Goal: Task Accomplishment & Management: Use online tool/utility

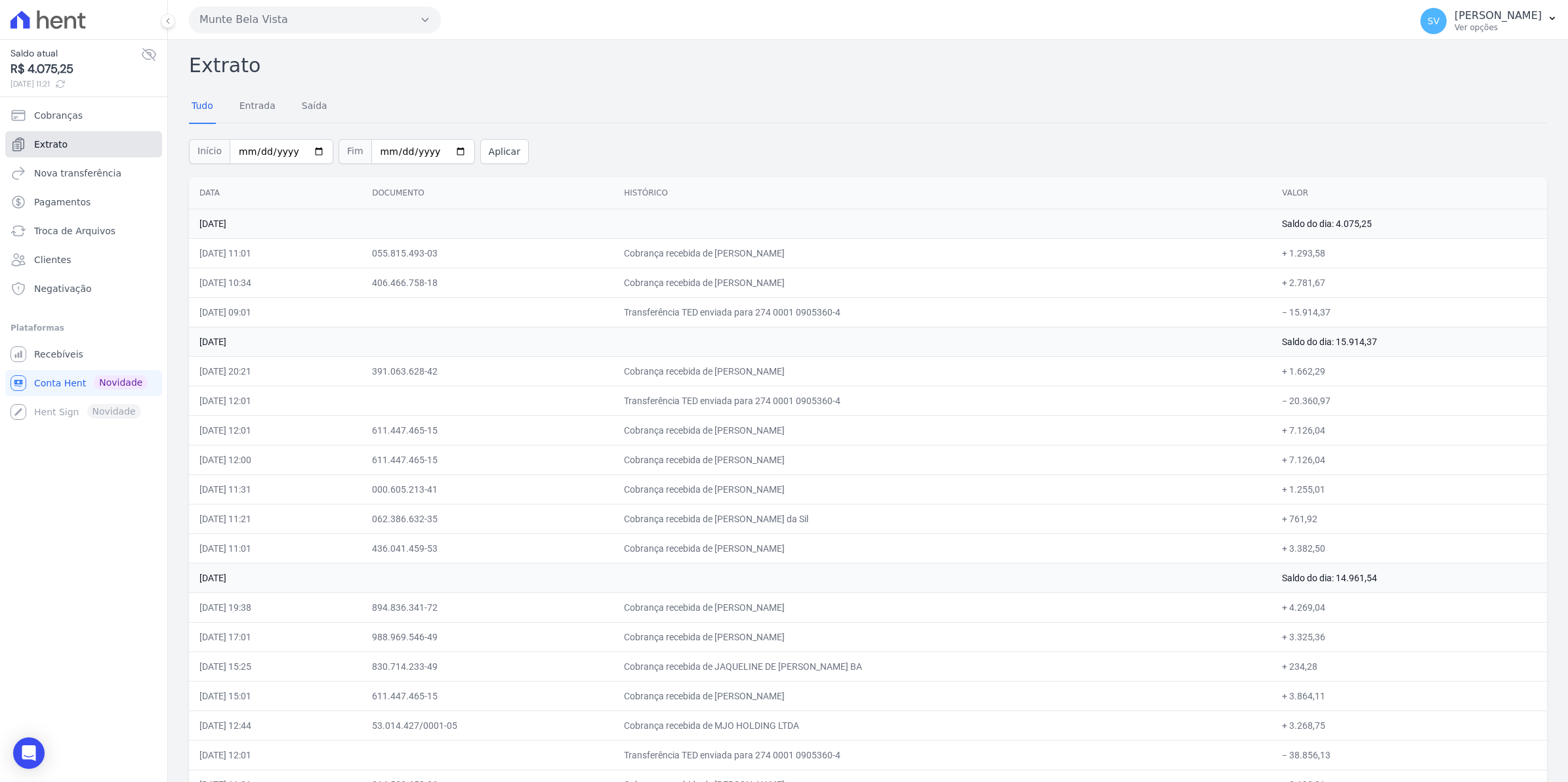
click at [71, 139] on link "Extrato" at bounding box center [83, 145] width 157 height 26
click at [56, 351] on span "Recebíveis" at bounding box center [58, 354] width 49 height 13
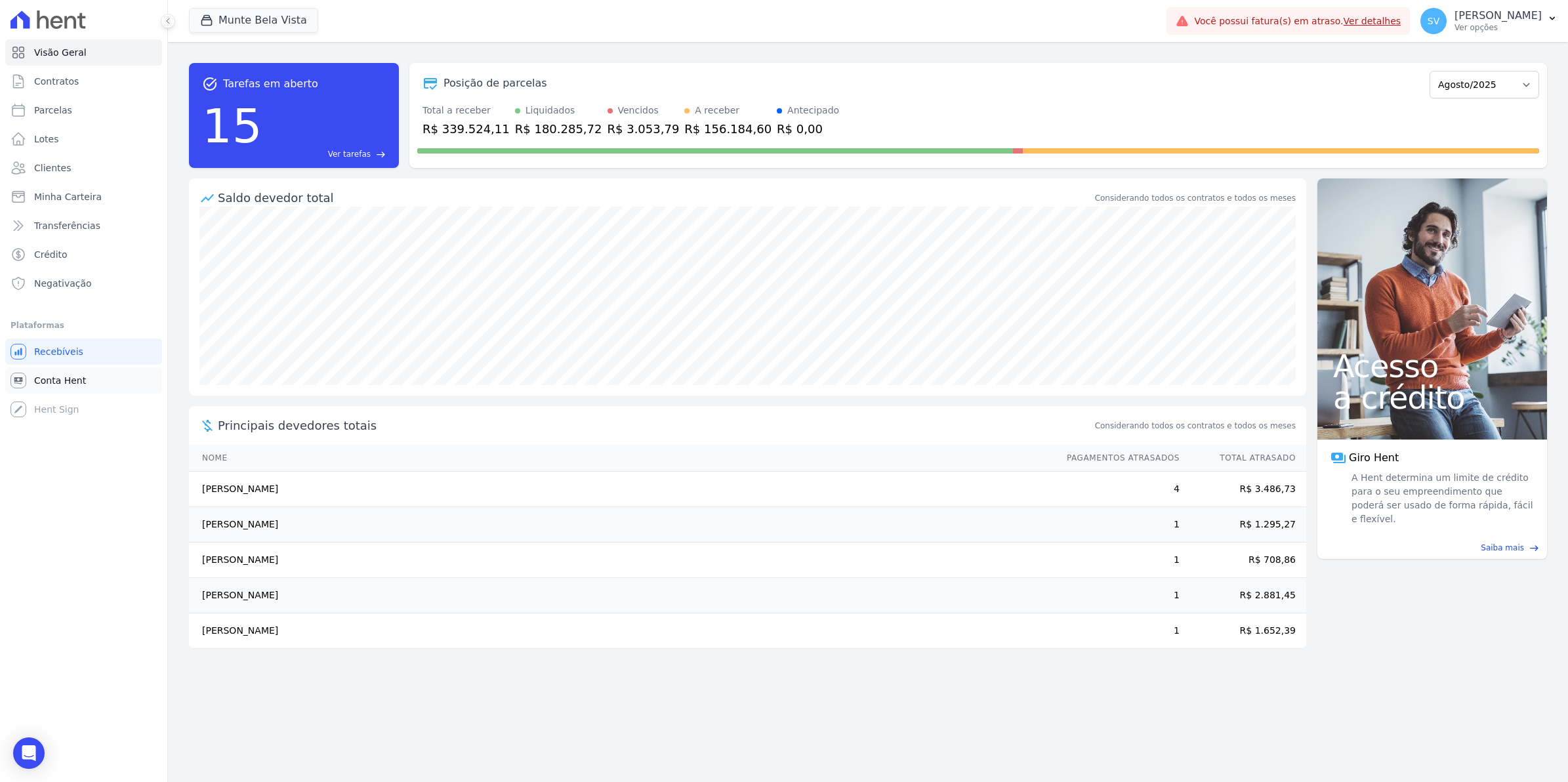
click at [60, 386] on span "Conta Hent" at bounding box center [60, 380] width 52 height 13
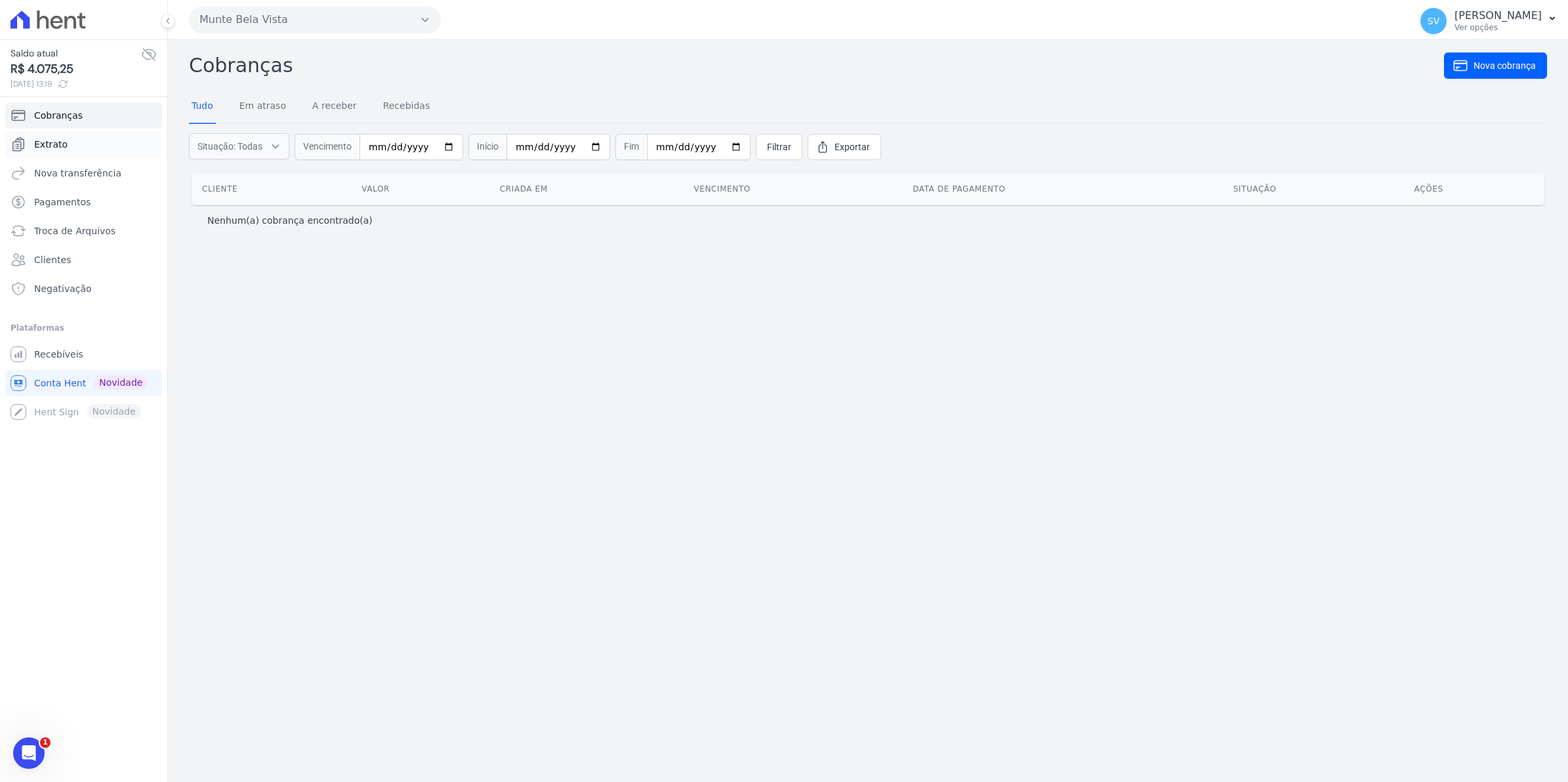
click at [46, 146] on span "Extrato" at bounding box center [51, 145] width 34 height 13
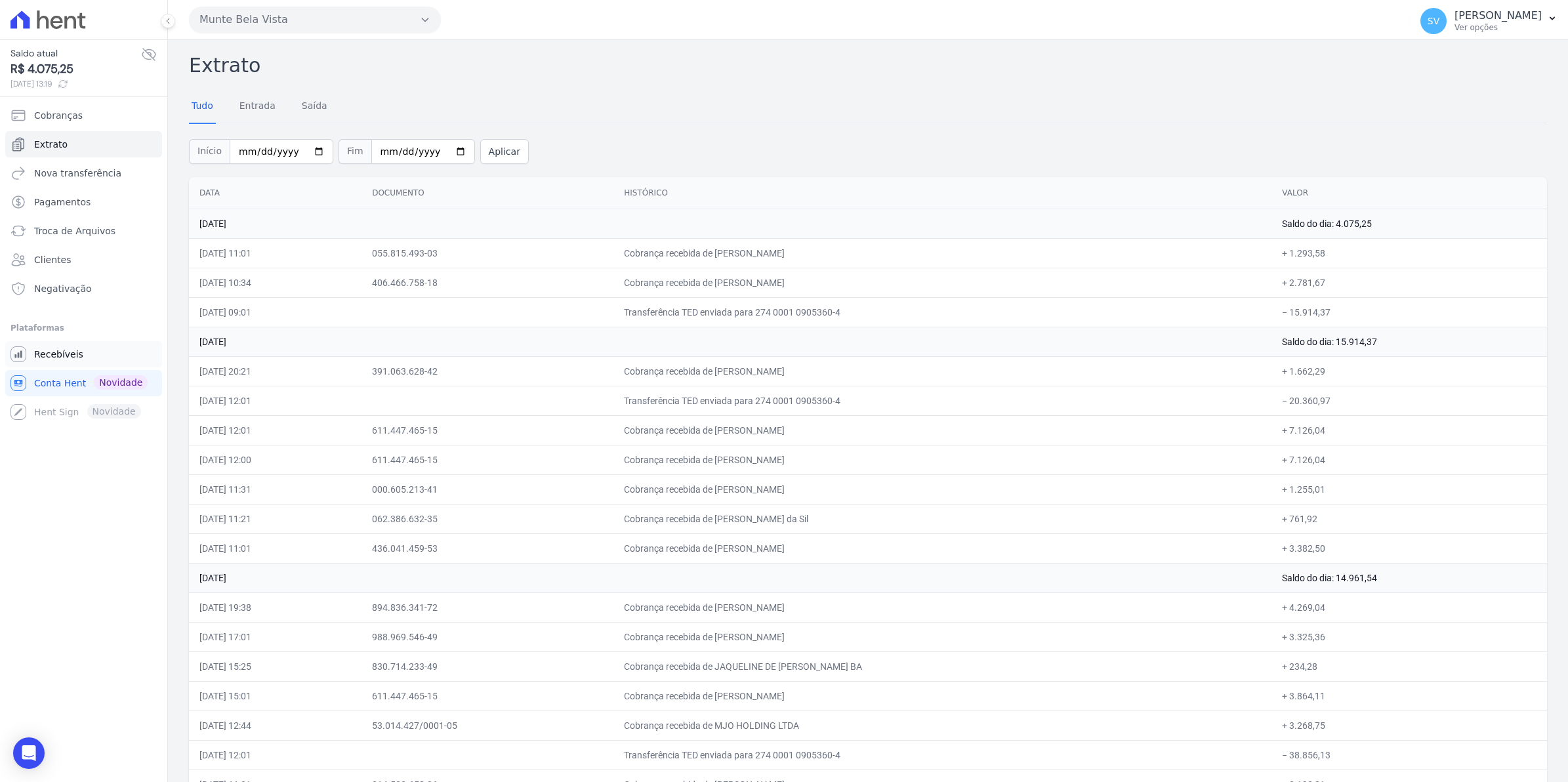
click at [46, 345] on link "Recebíveis" at bounding box center [83, 354] width 157 height 26
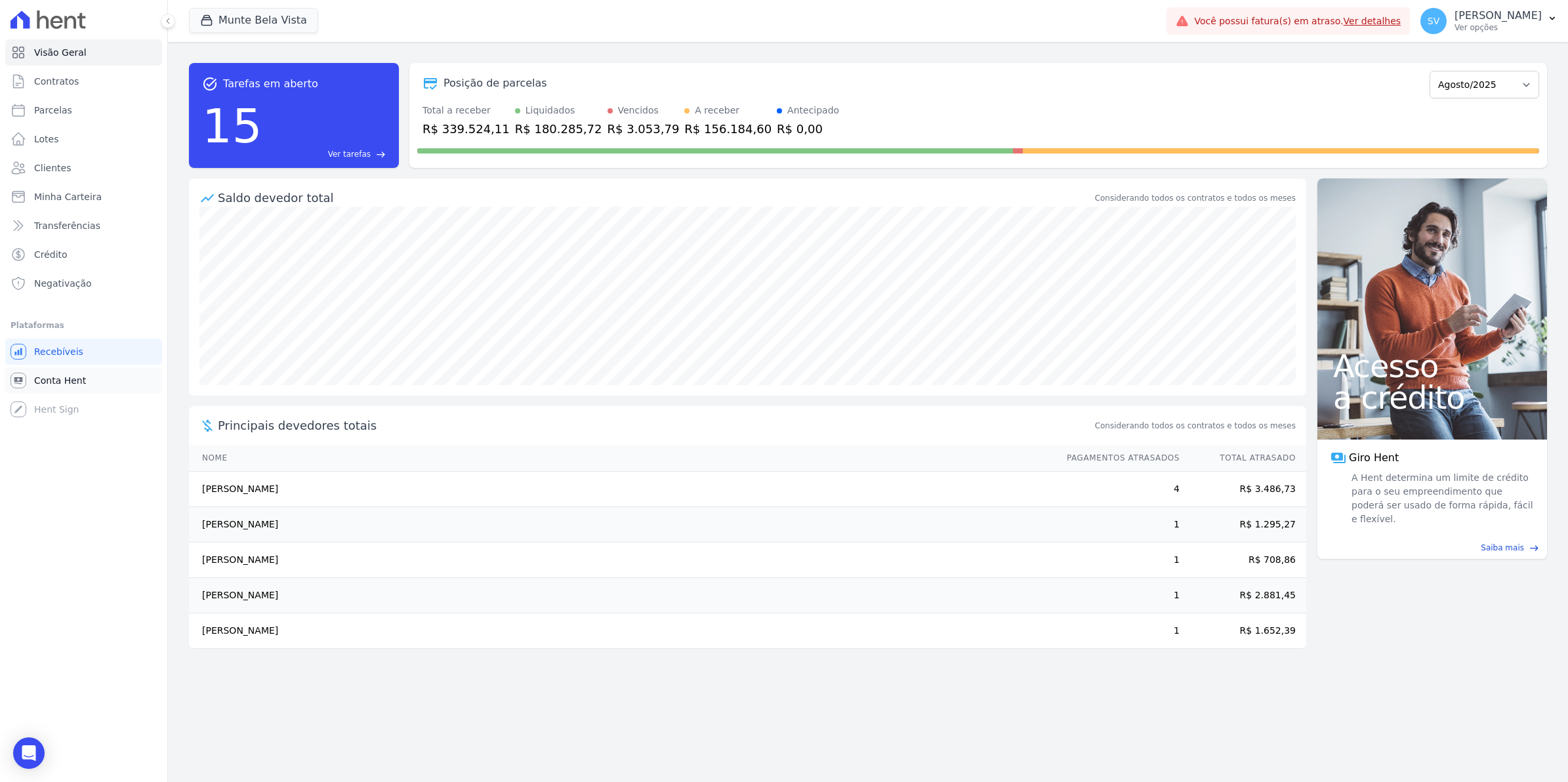
click at [47, 380] on span "Conta Hent" at bounding box center [60, 380] width 52 height 13
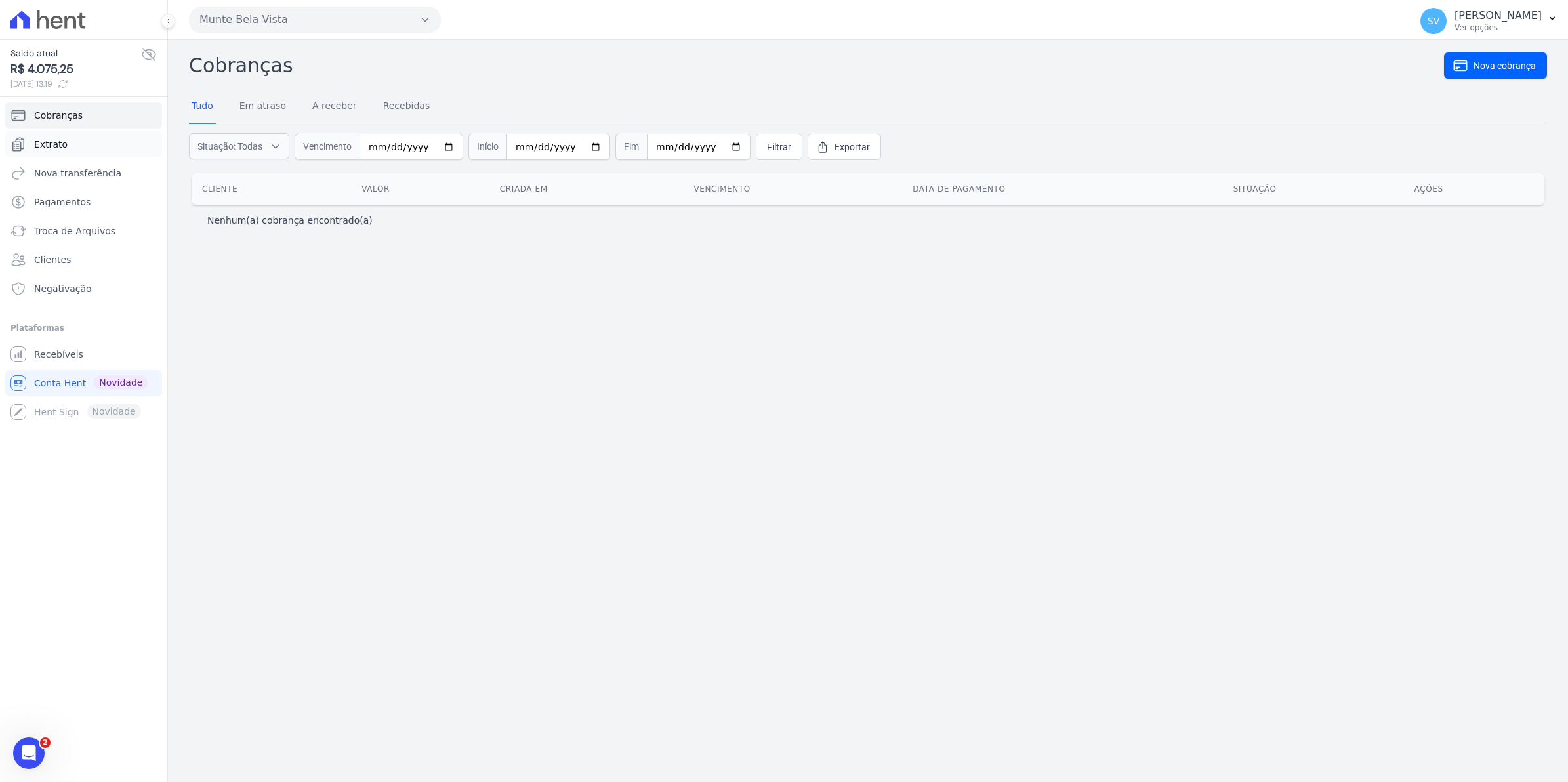
click at [45, 142] on span "Extrato" at bounding box center [51, 145] width 34 height 13
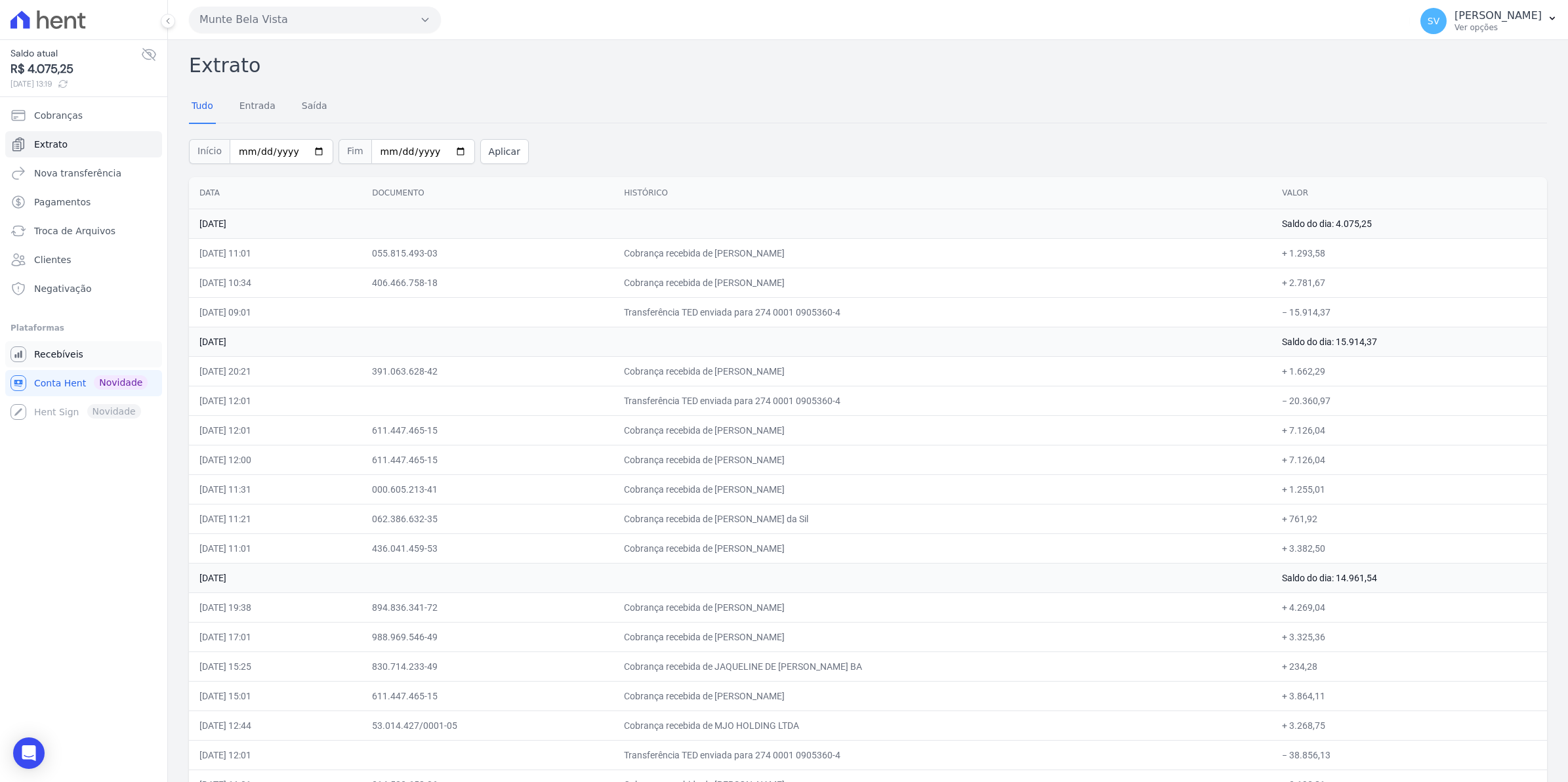
click at [62, 359] on span "Recebíveis" at bounding box center [58, 354] width 49 height 13
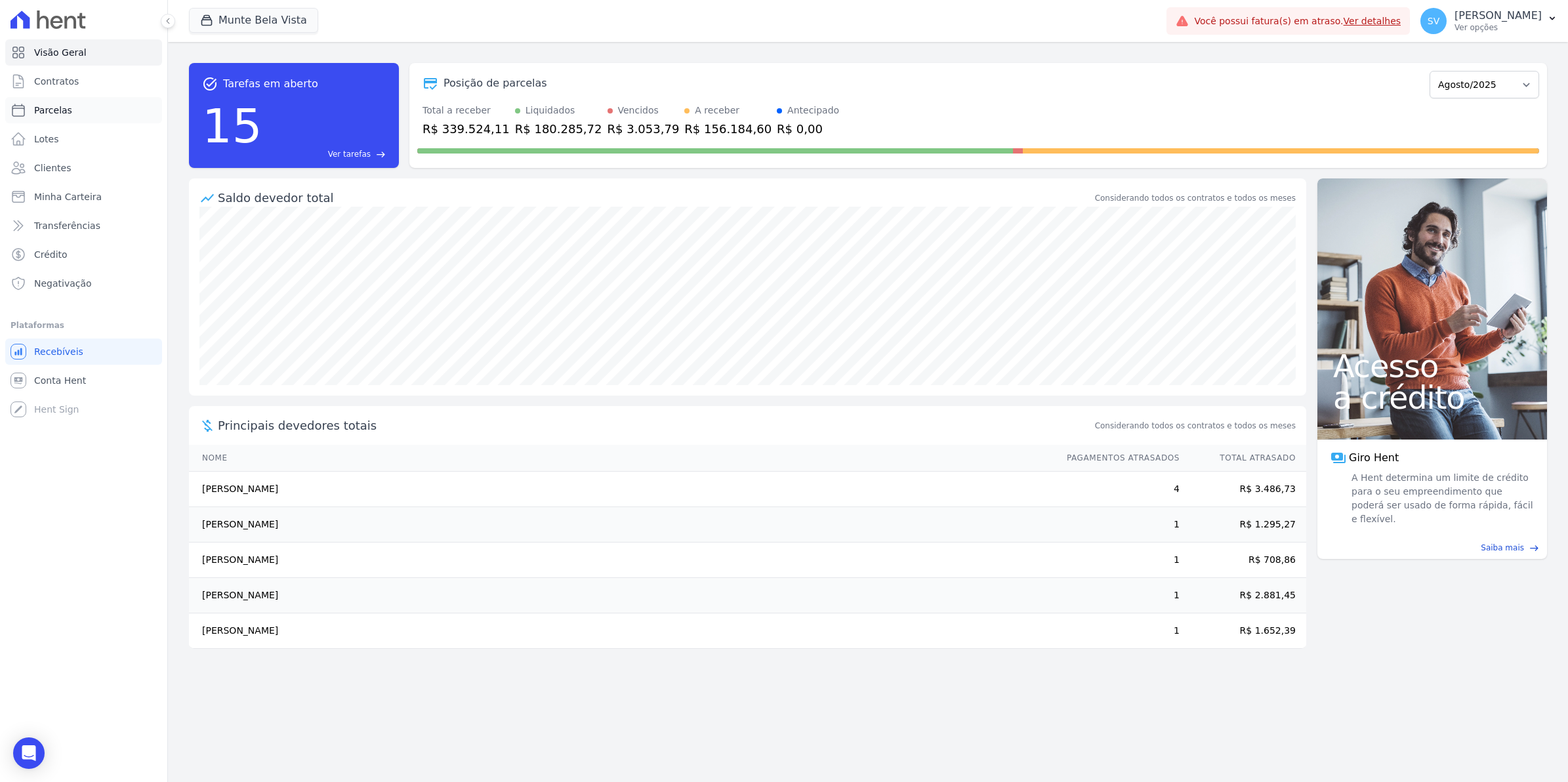
click at [42, 99] on link "Parcelas" at bounding box center [83, 110] width 157 height 26
select select
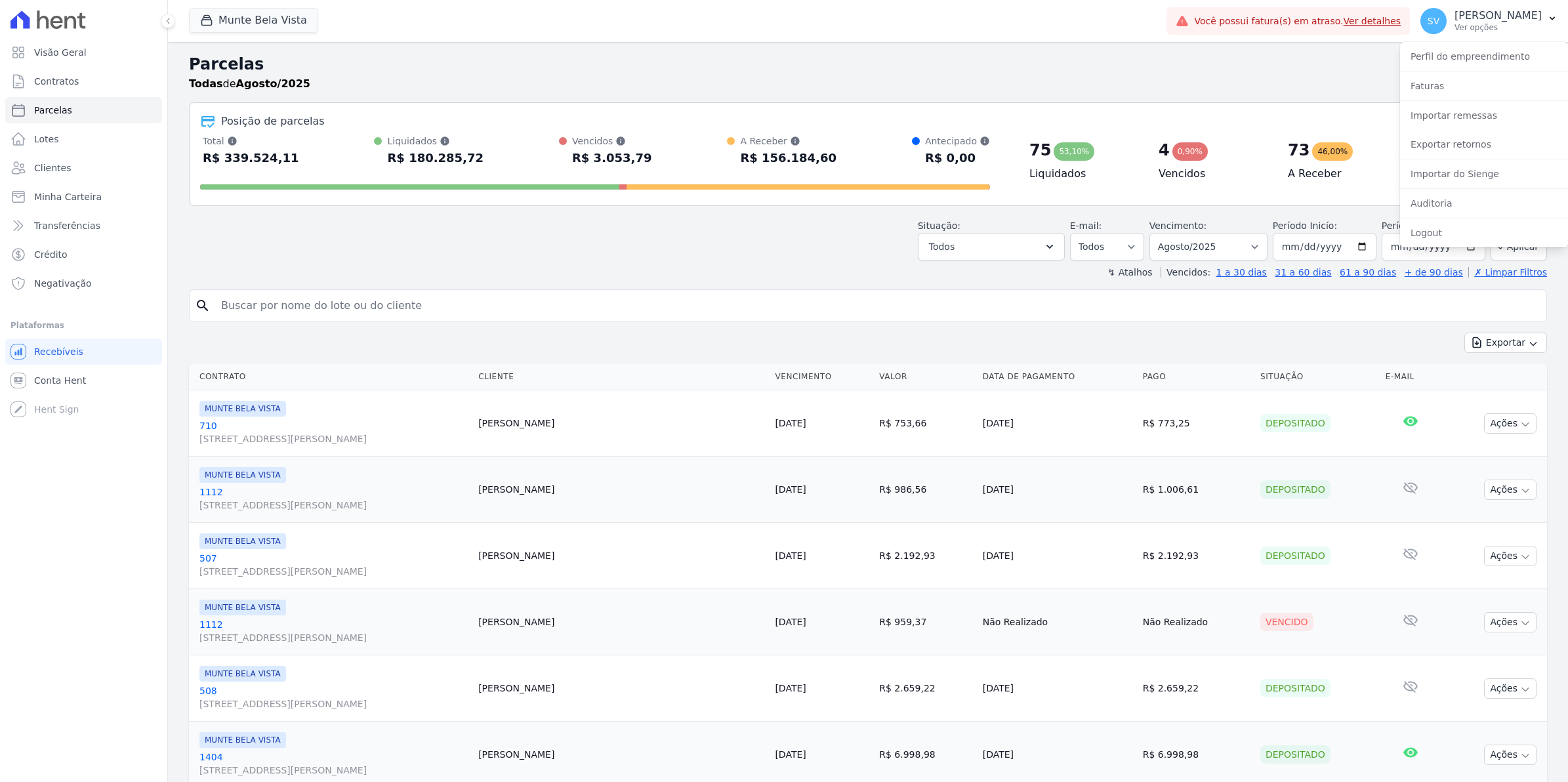
select select
click at [47, 87] on span "Contratos" at bounding box center [56, 81] width 45 height 13
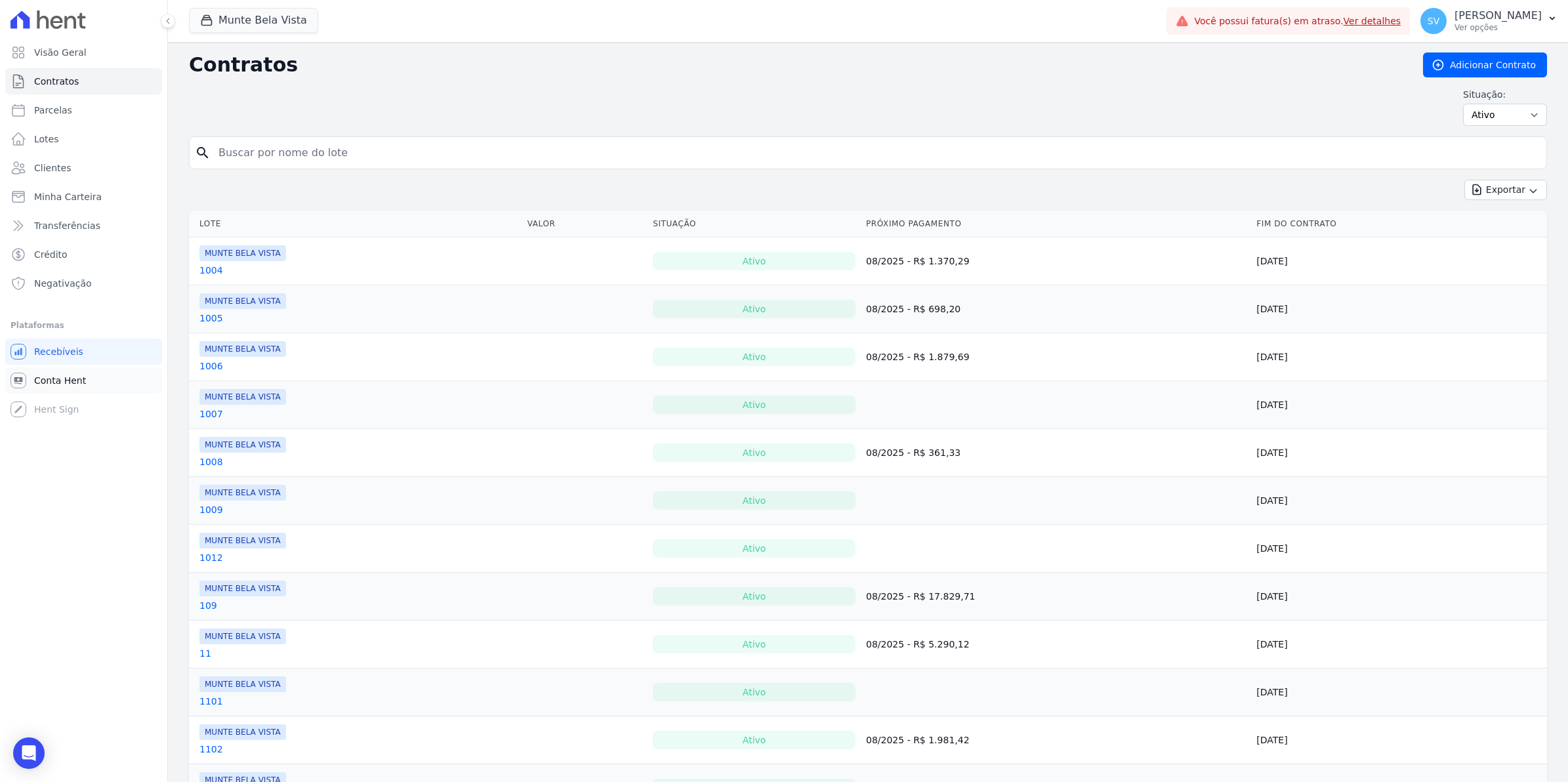
click at [42, 377] on span "Conta Hent" at bounding box center [60, 380] width 52 height 13
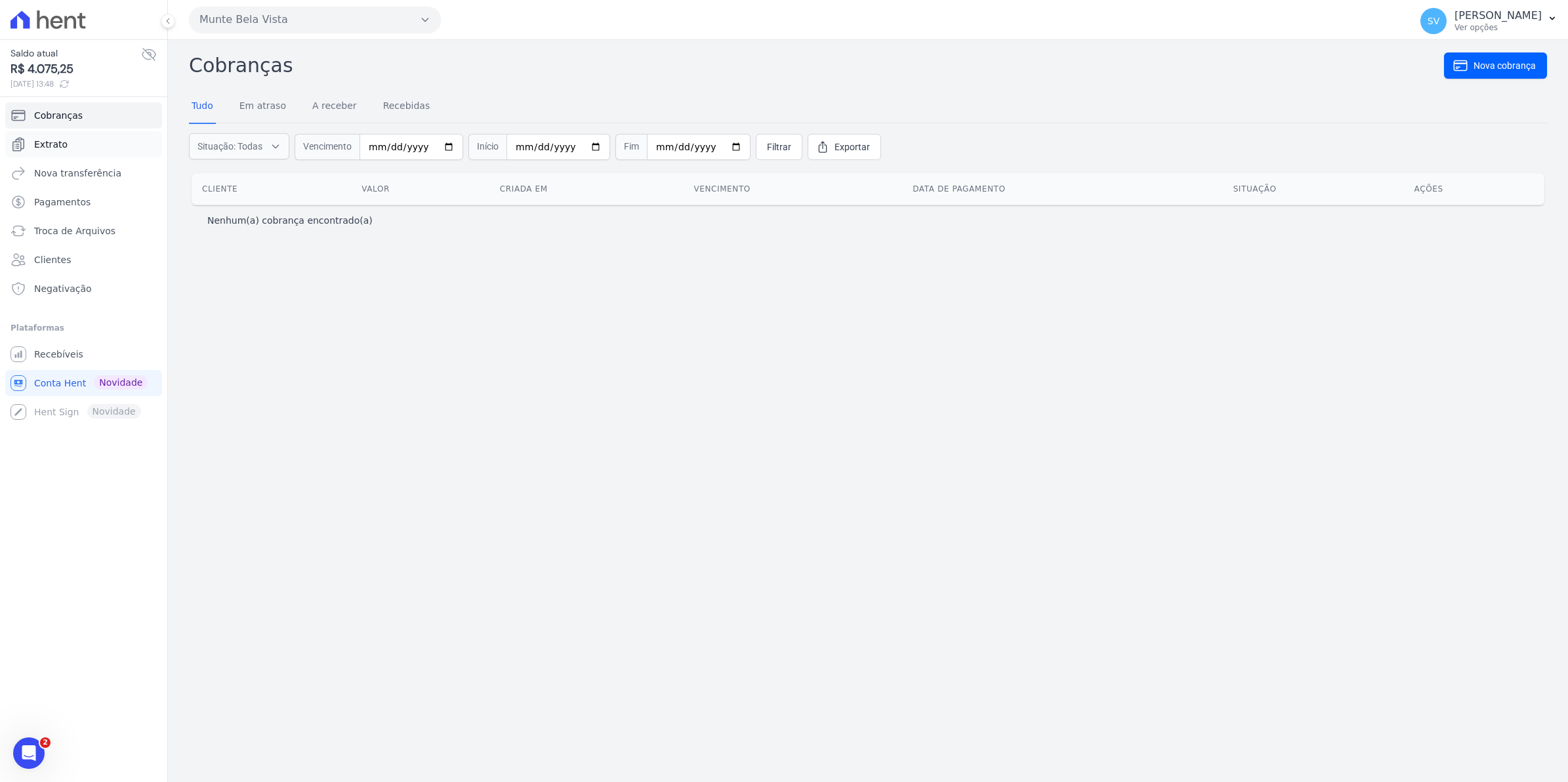
click at [66, 150] on link "Extrato" at bounding box center [83, 145] width 157 height 26
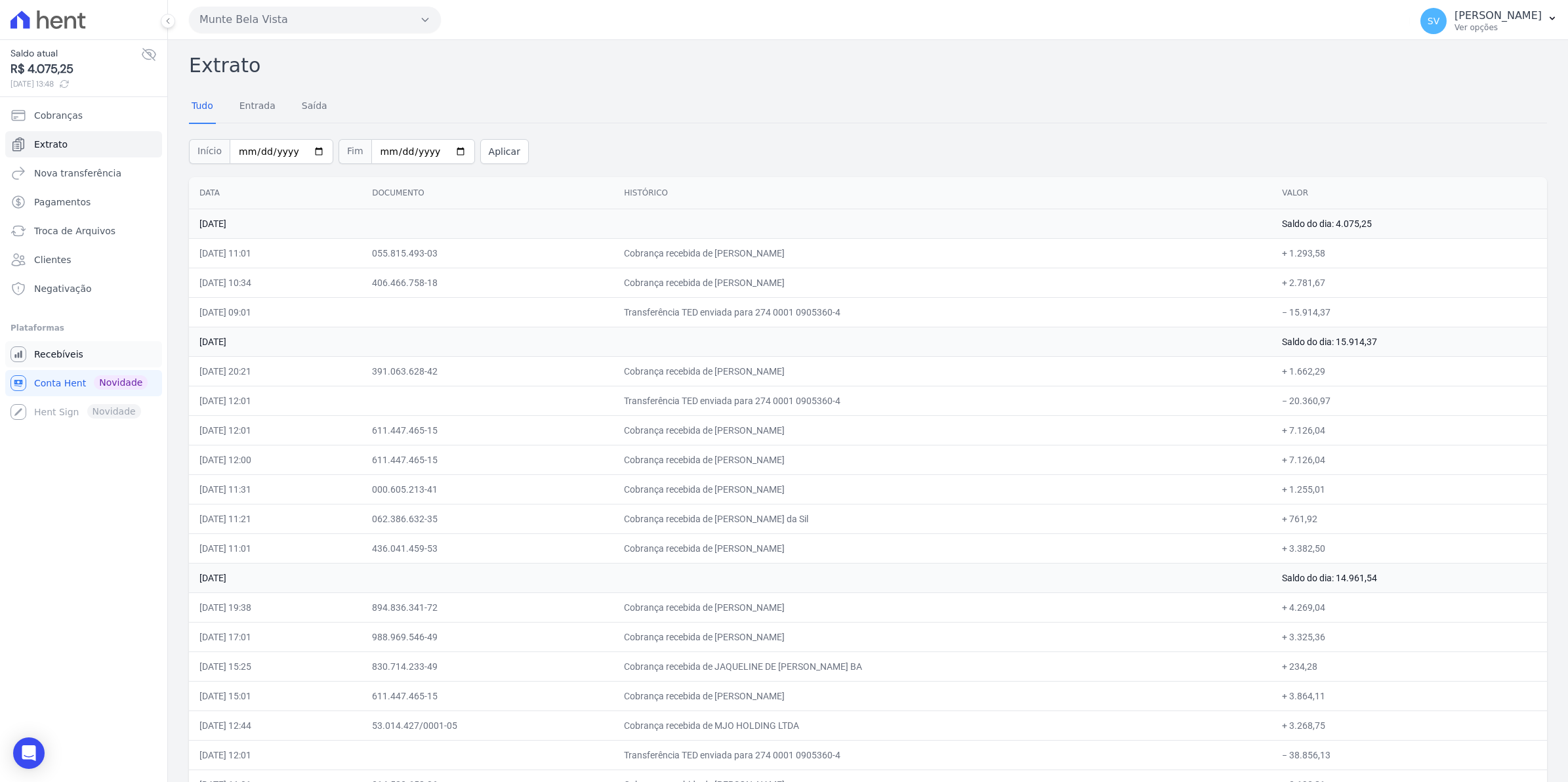
click at [53, 349] on span "Recebíveis" at bounding box center [58, 354] width 49 height 13
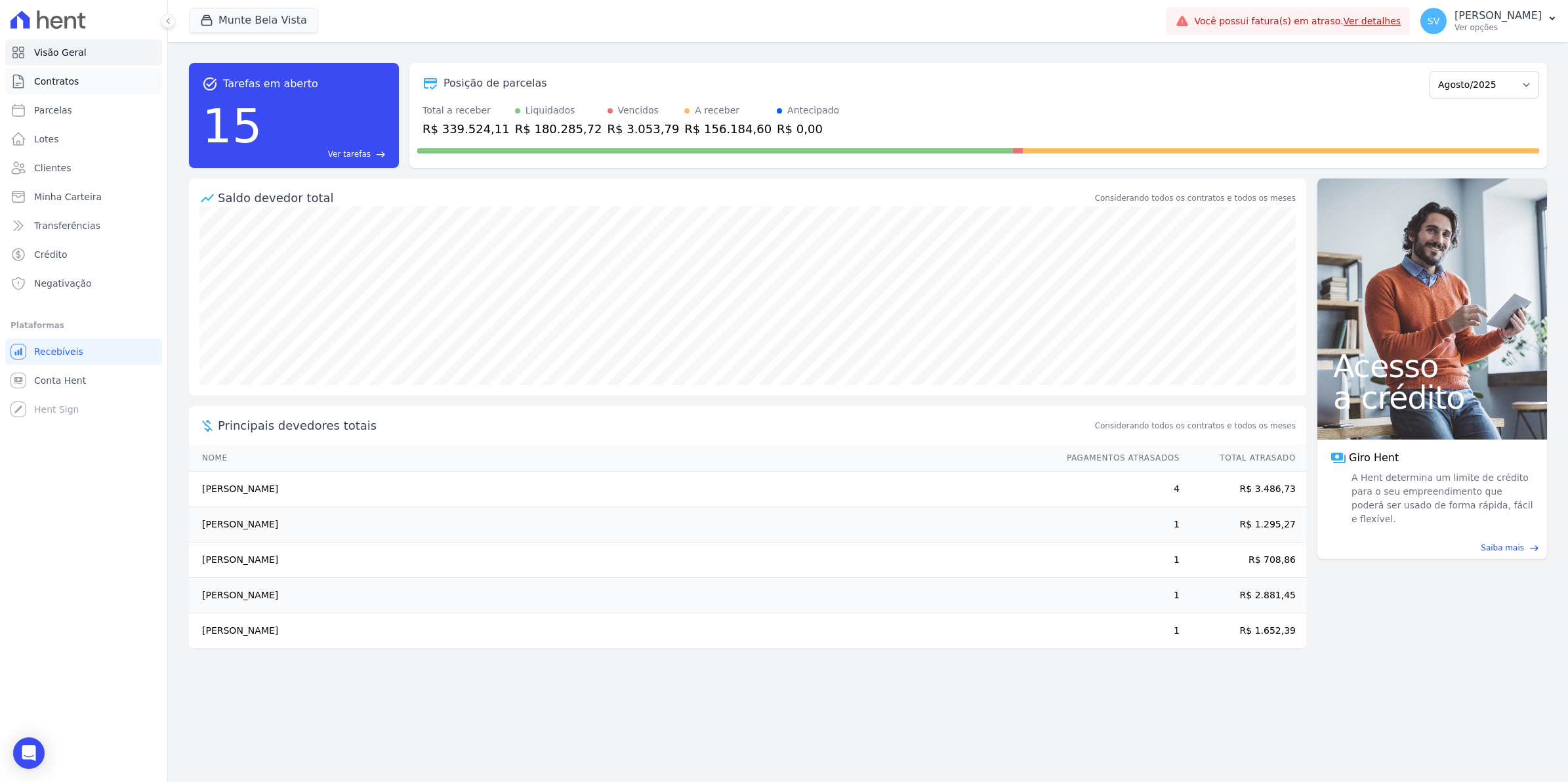
click at [75, 80] on link "Contratos" at bounding box center [83, 81] width 157 height 26
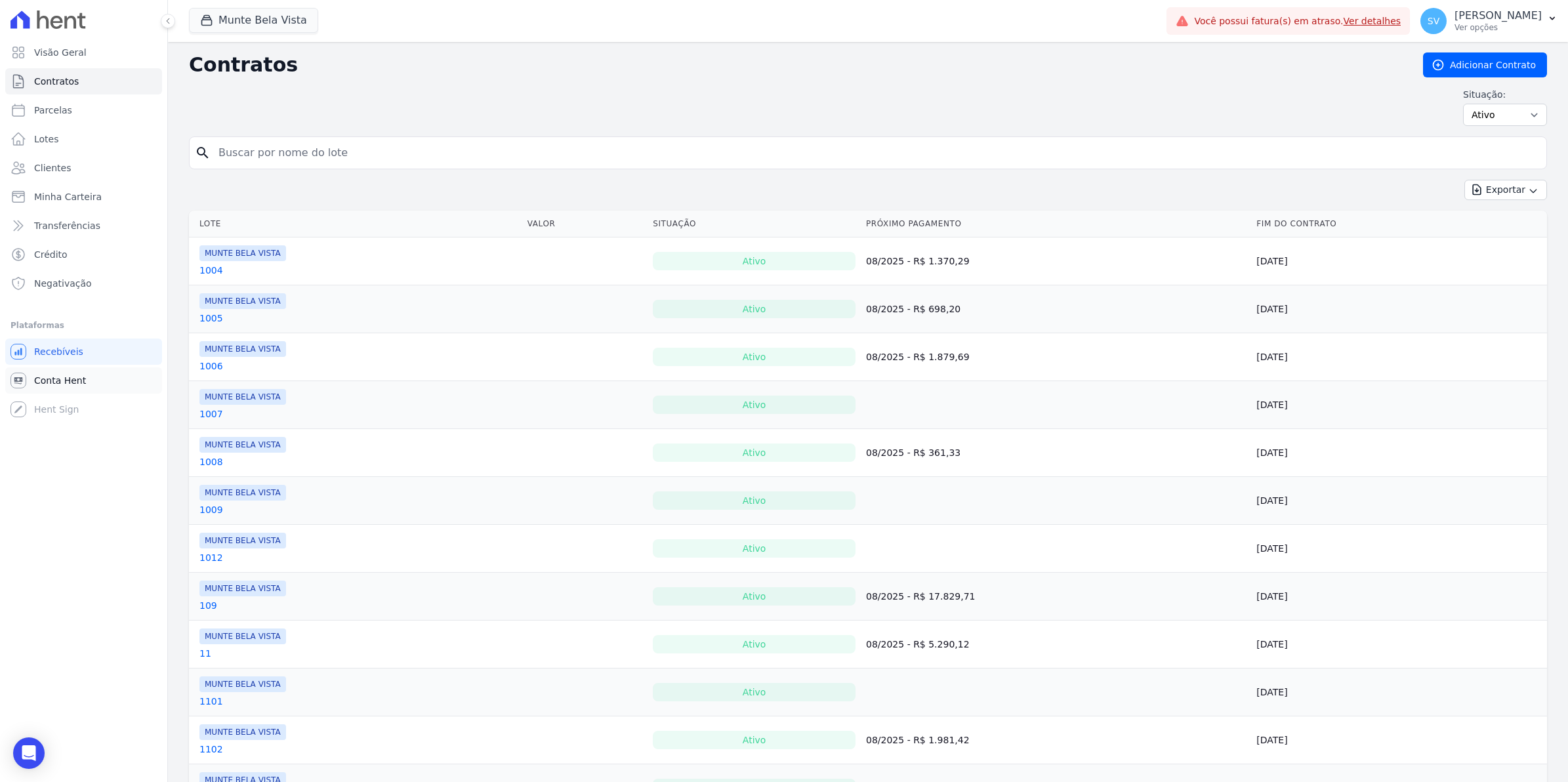
click at [59, 382] on span "Conta Hent" at bounding box center [60, 380] width 52 height 13
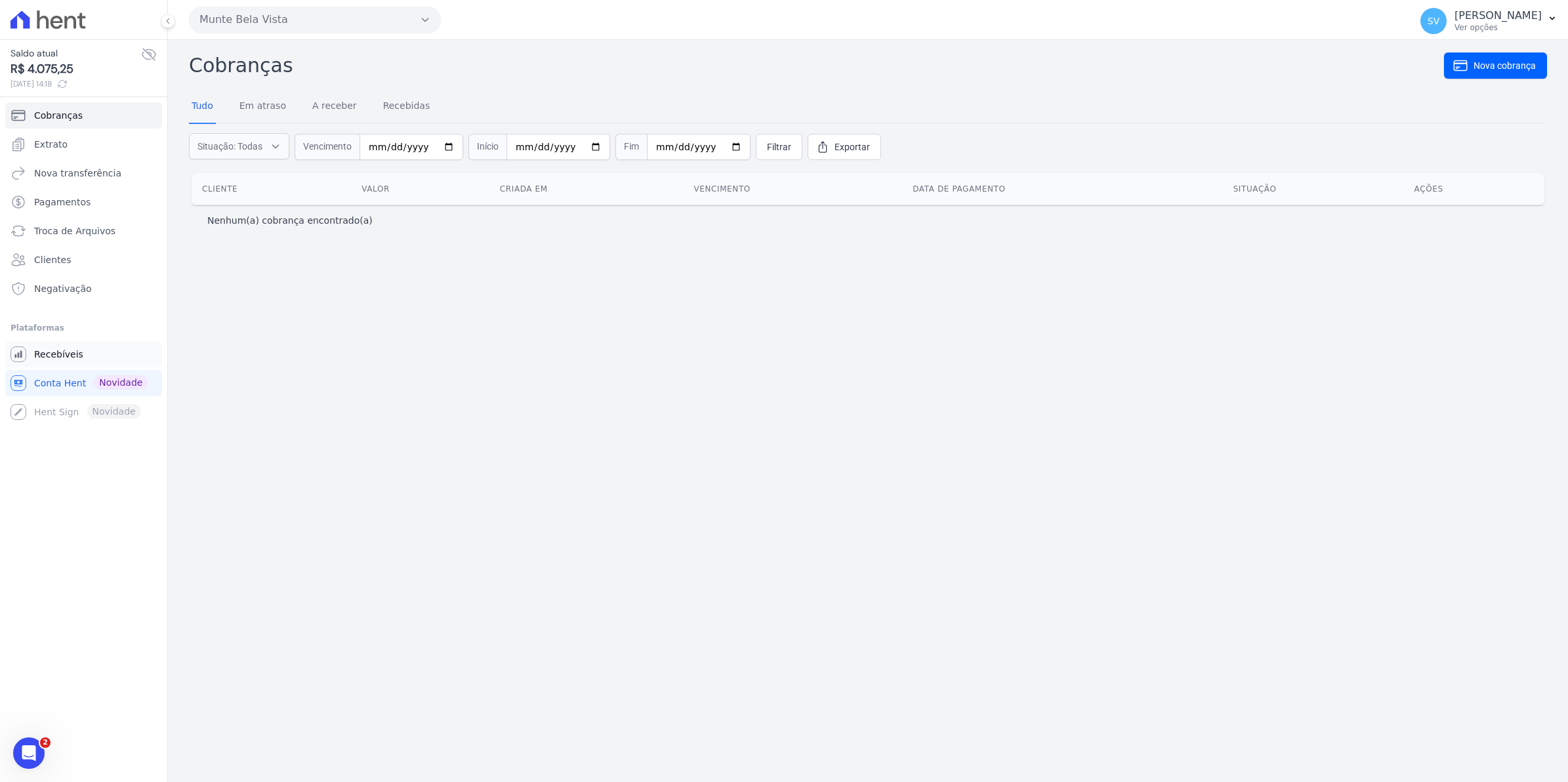
click at [61, 356] on span "Recebíveis" at bounding box center [58, 354] width 49 height 13
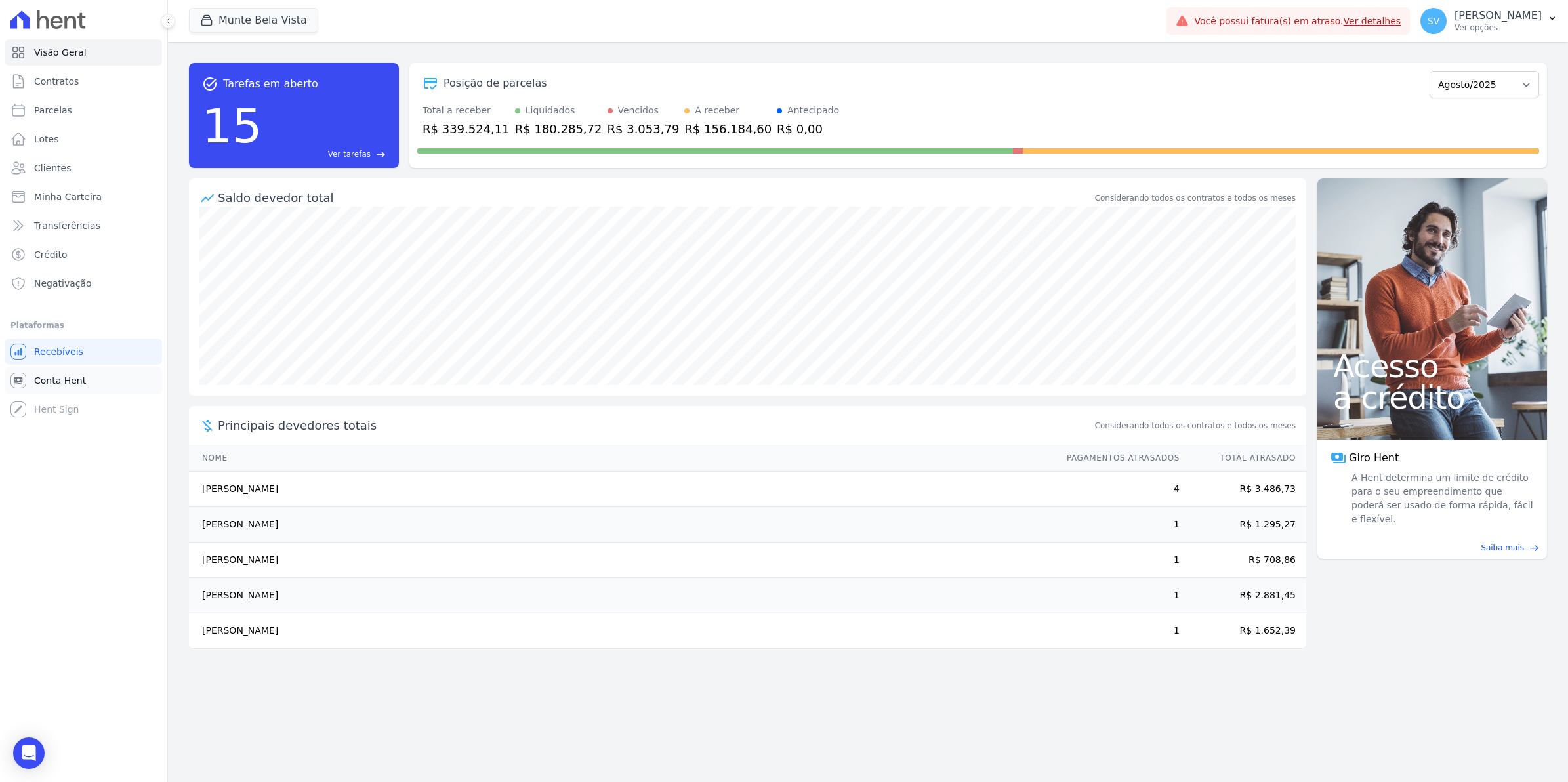
click at [50, 382] on span "Conta Hent" at bounding box center [60, 380] width 52 height 13
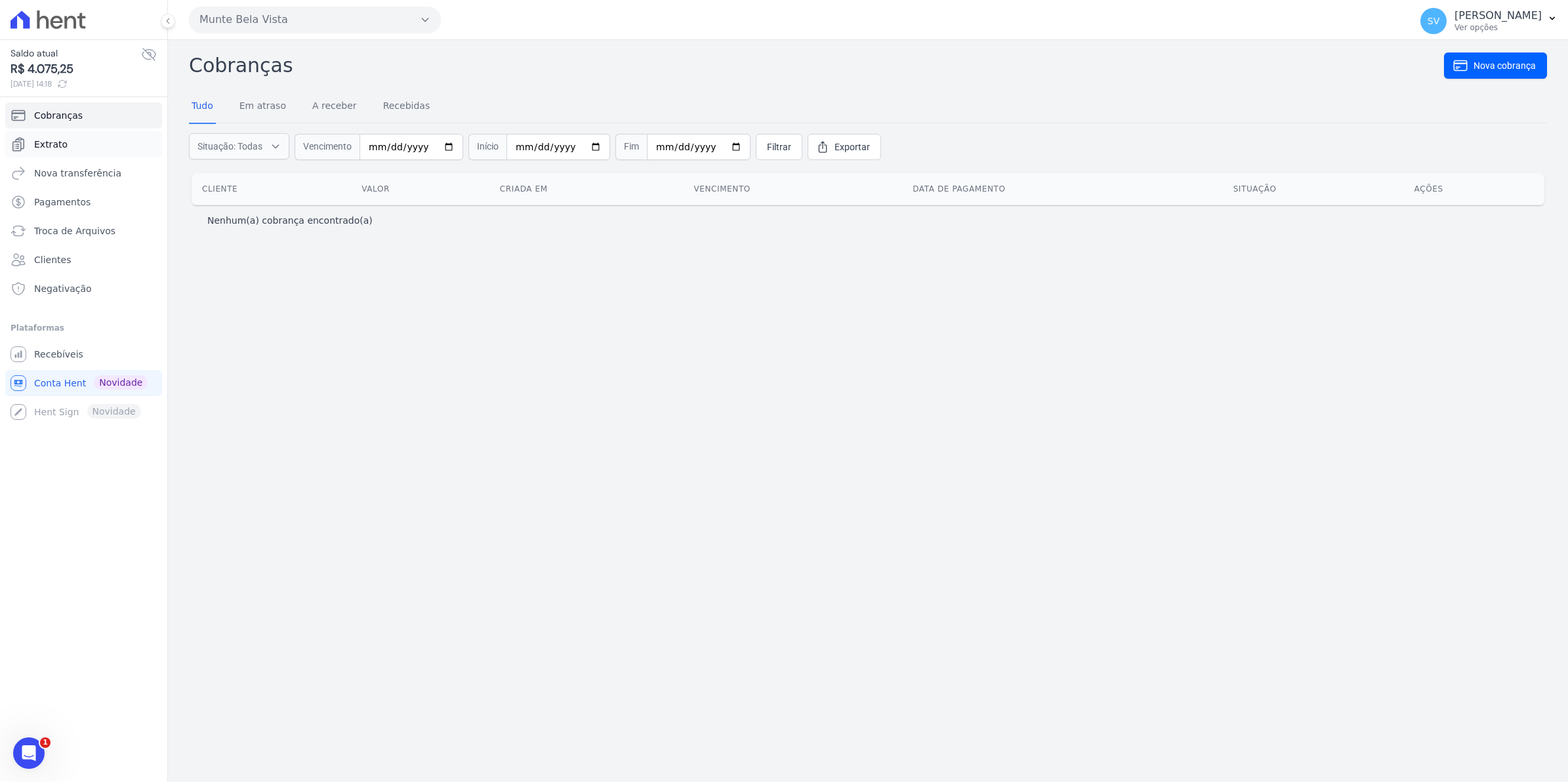
click at [46, 145] on span "Extrato" at bounding box center [51, 145] width 34 height 13
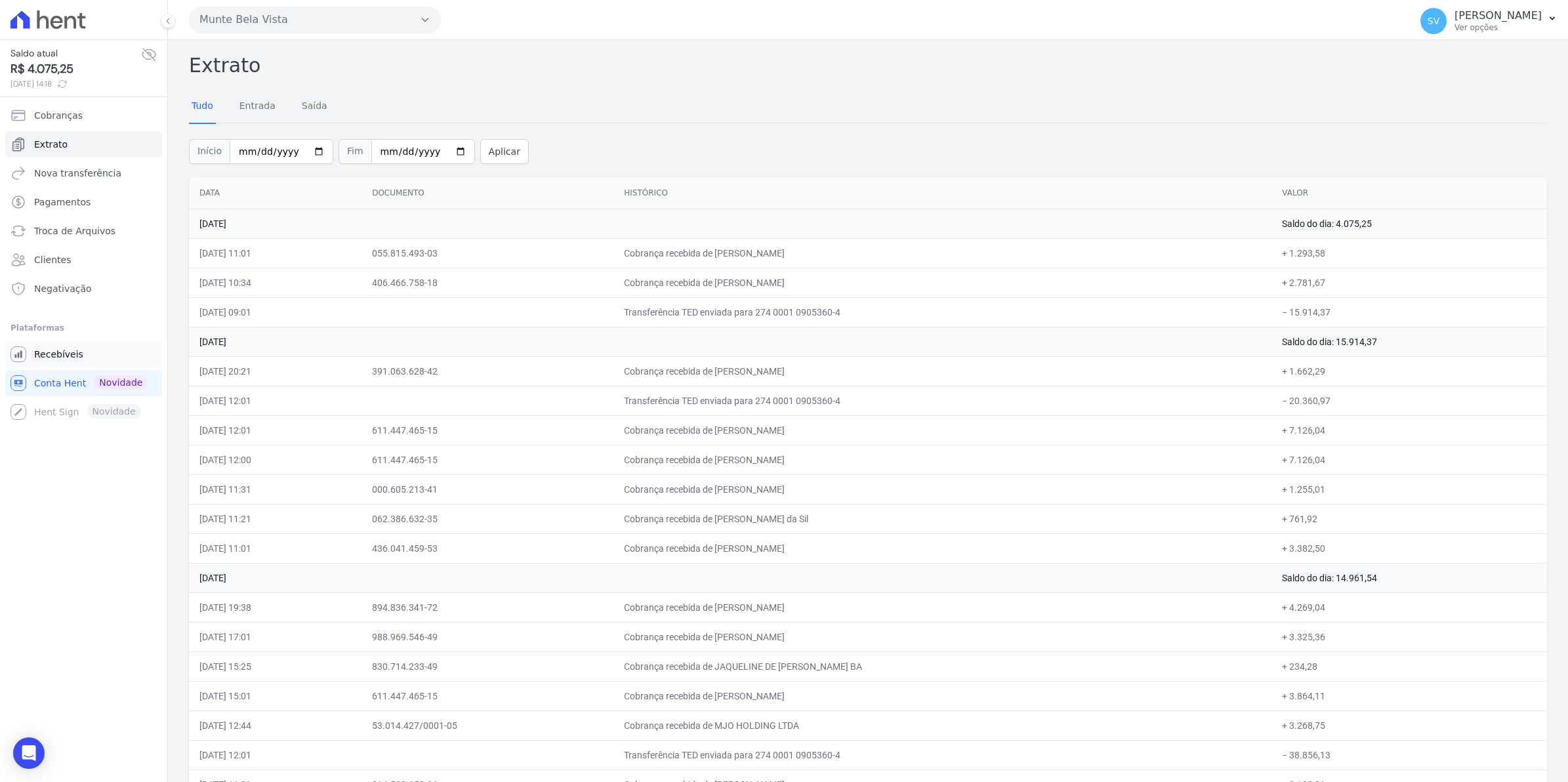
click at [72, 362] on link "Recebíveis" at bounding box center [83, 354] width 157 height 26
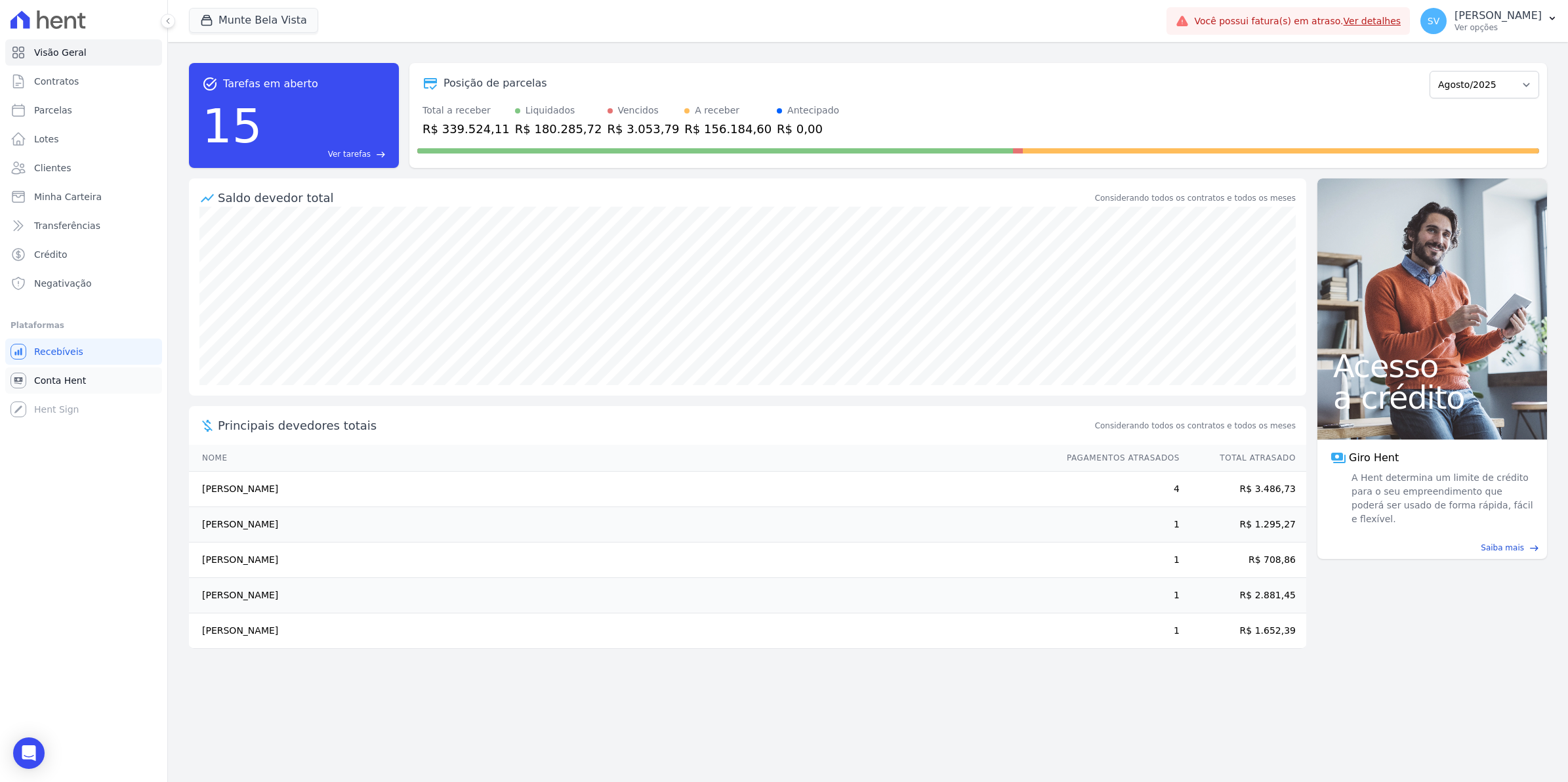
click at [56, 380] on span "Conta Hent" at bounding box center [60, 380] width 52 height 13
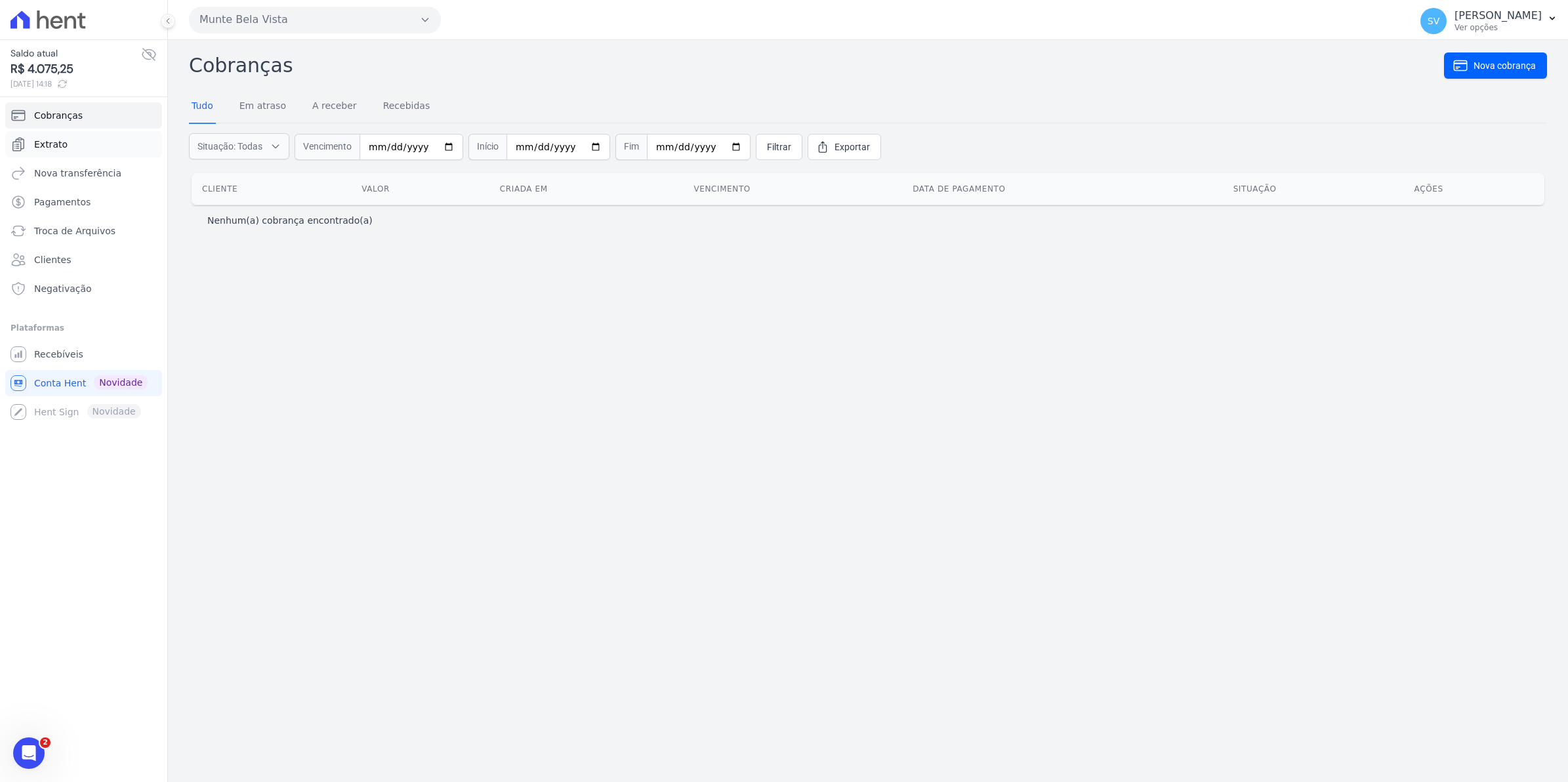
click at [49, 147] on span "Extrato" at bounding box center [51, 145] width 34 height 13
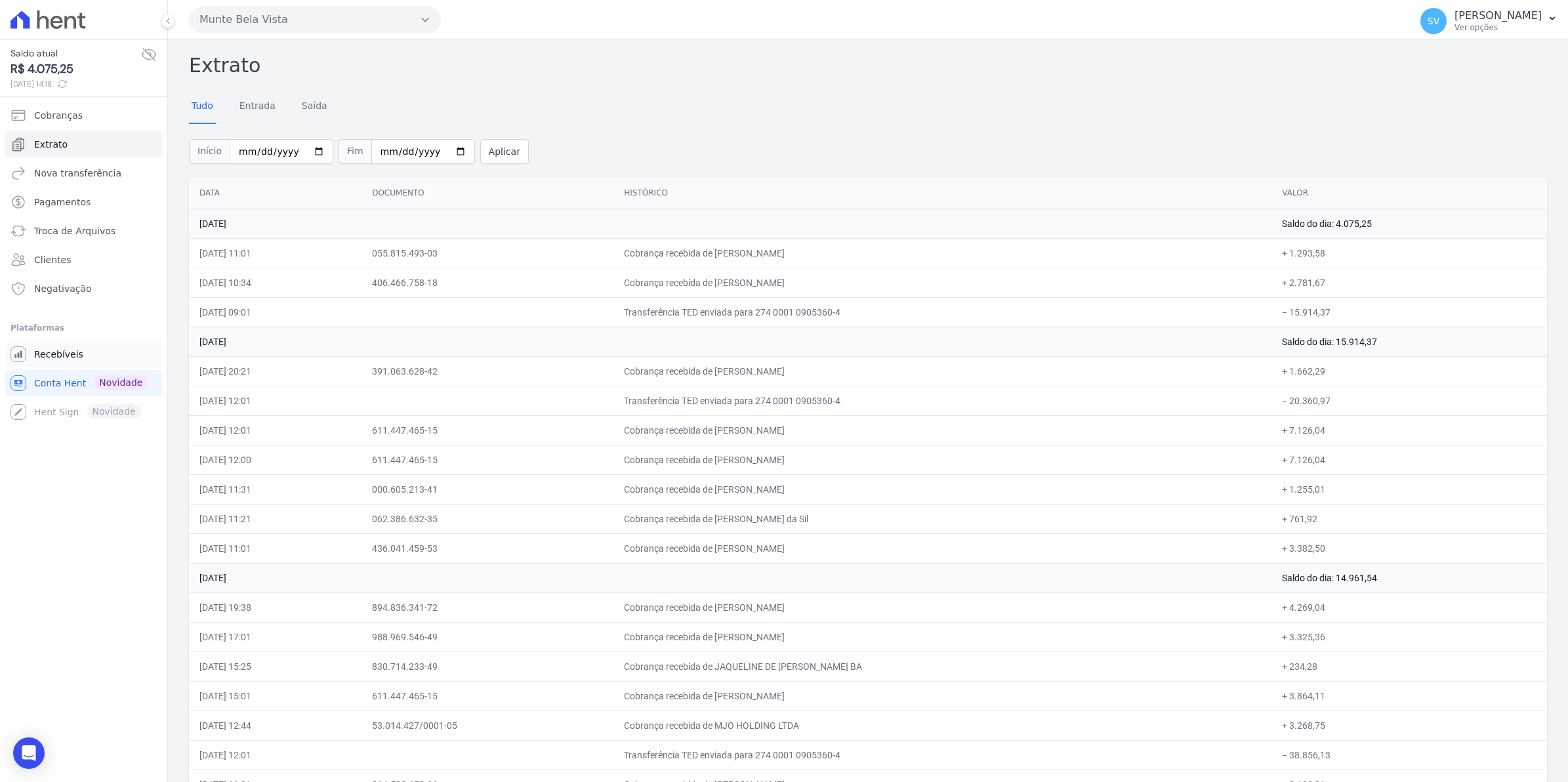
click at [53, 355] on span "Recebíveis" at bounding box center [58, 354] width 49 height 13
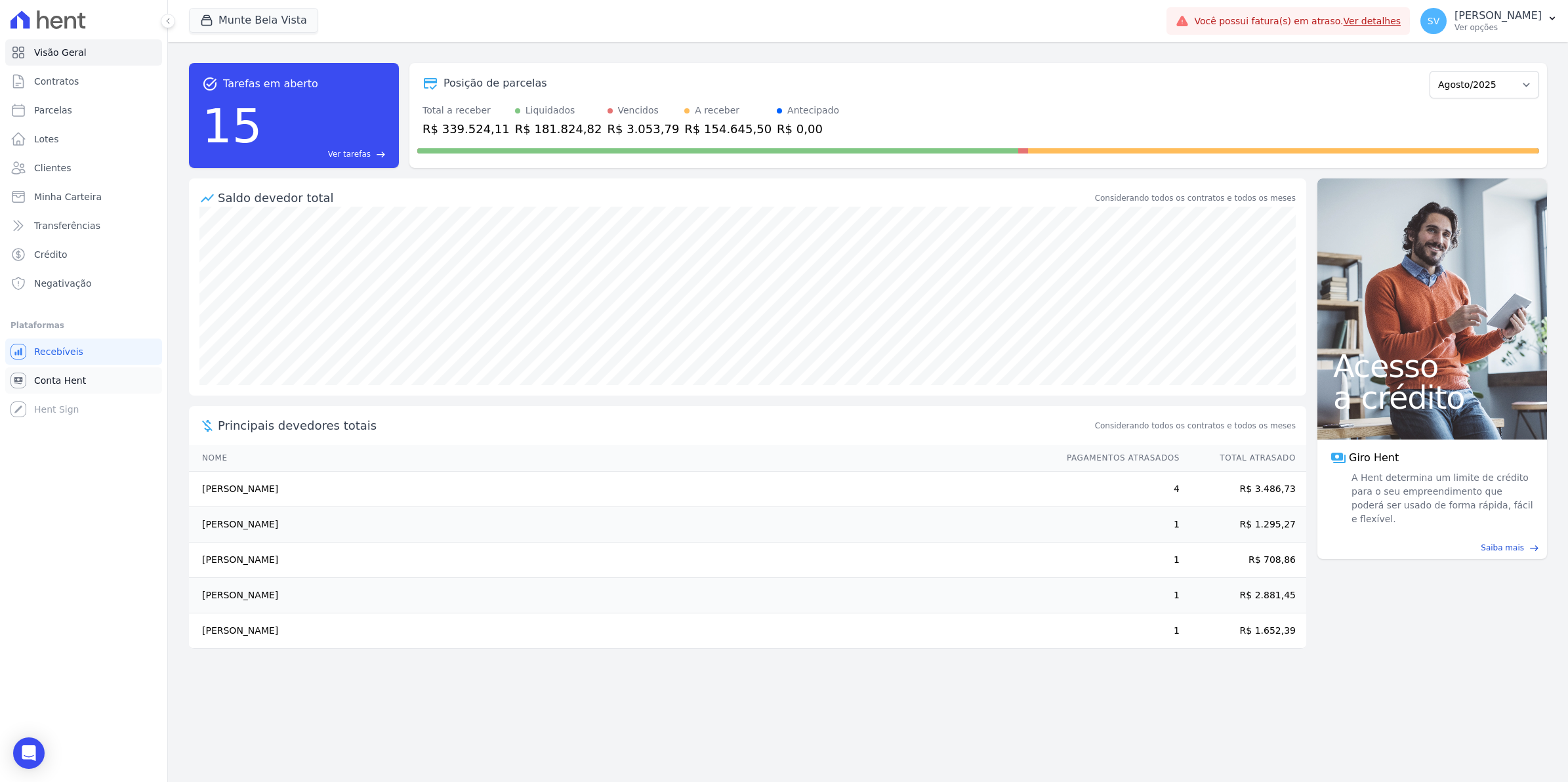
click at [34, 375] on span "Conta Hent" at bounding box center [60, 380] width 52 height 13
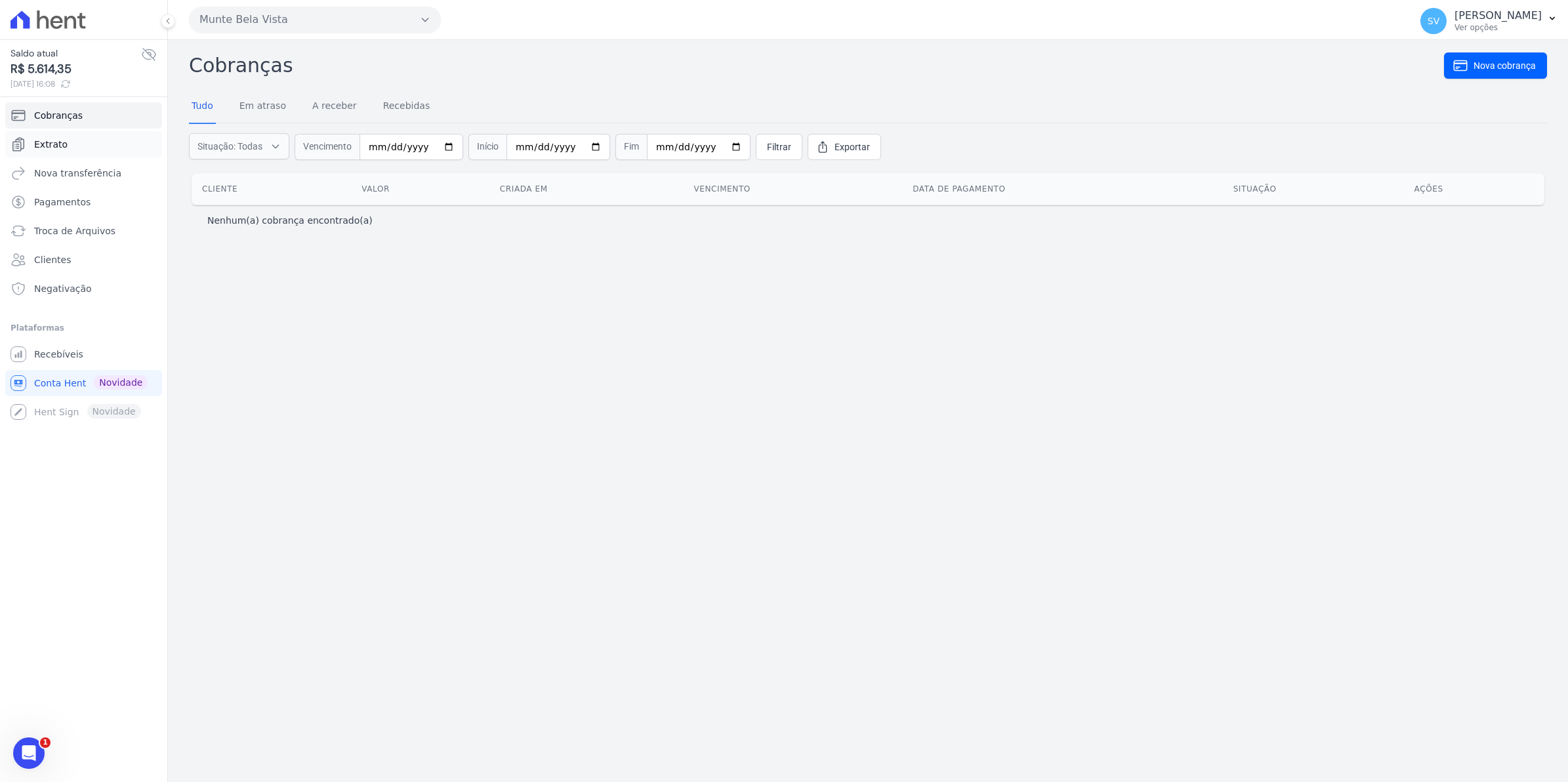
click at [30, 150] on link "Extrato" at bounding box center [83, 145] width 157 height 26
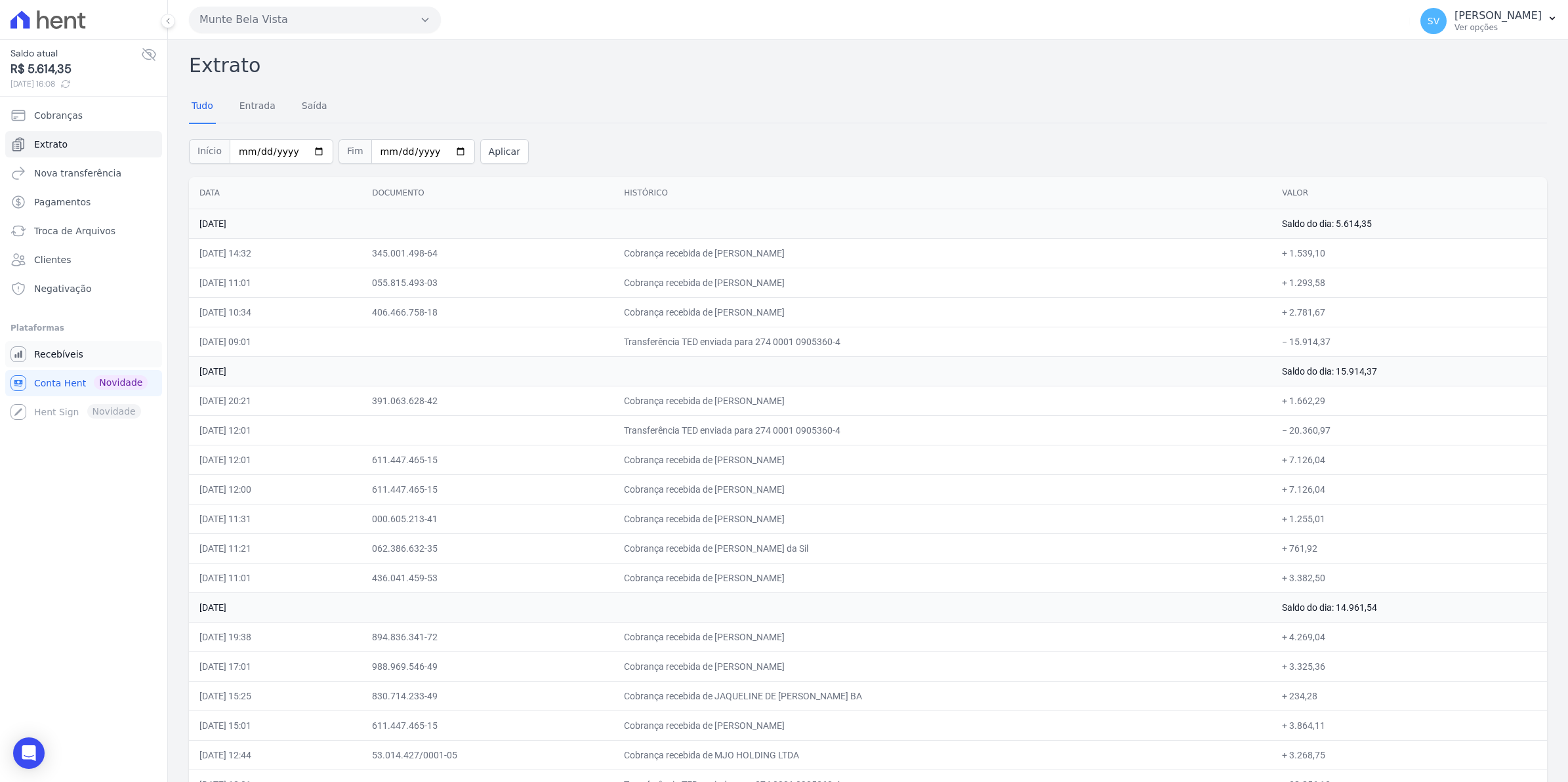
click at [56, 348] on span "Recebíveis" at bounding box center [58, 354] width 49 height 13
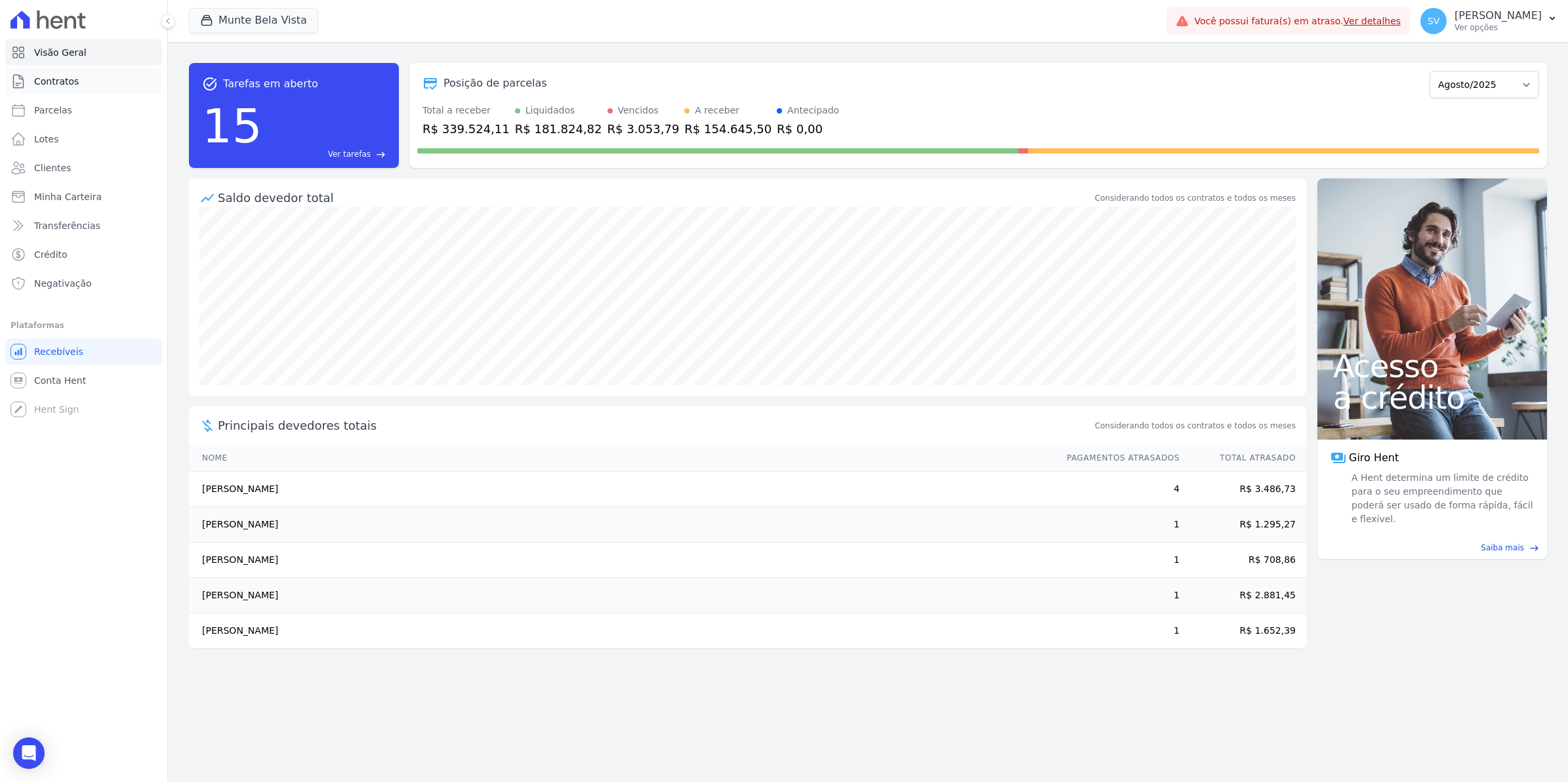
click at [56, 83] on span "Contratos" at bounding box center [56, 81] width 45 height 13
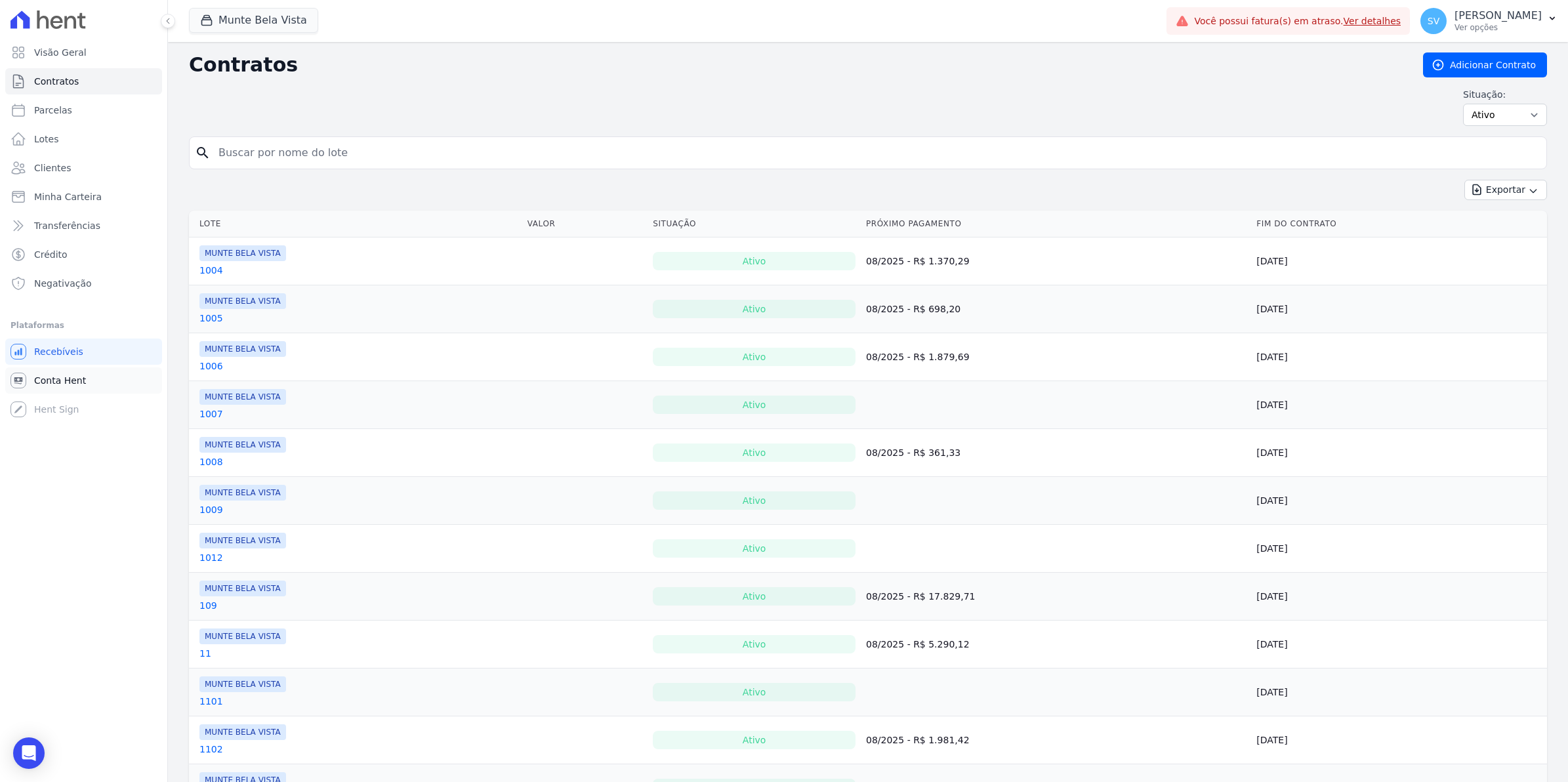
click at [41, 389] on link "Conta Hent" at bounding box center [83, 380] width 157 height 26
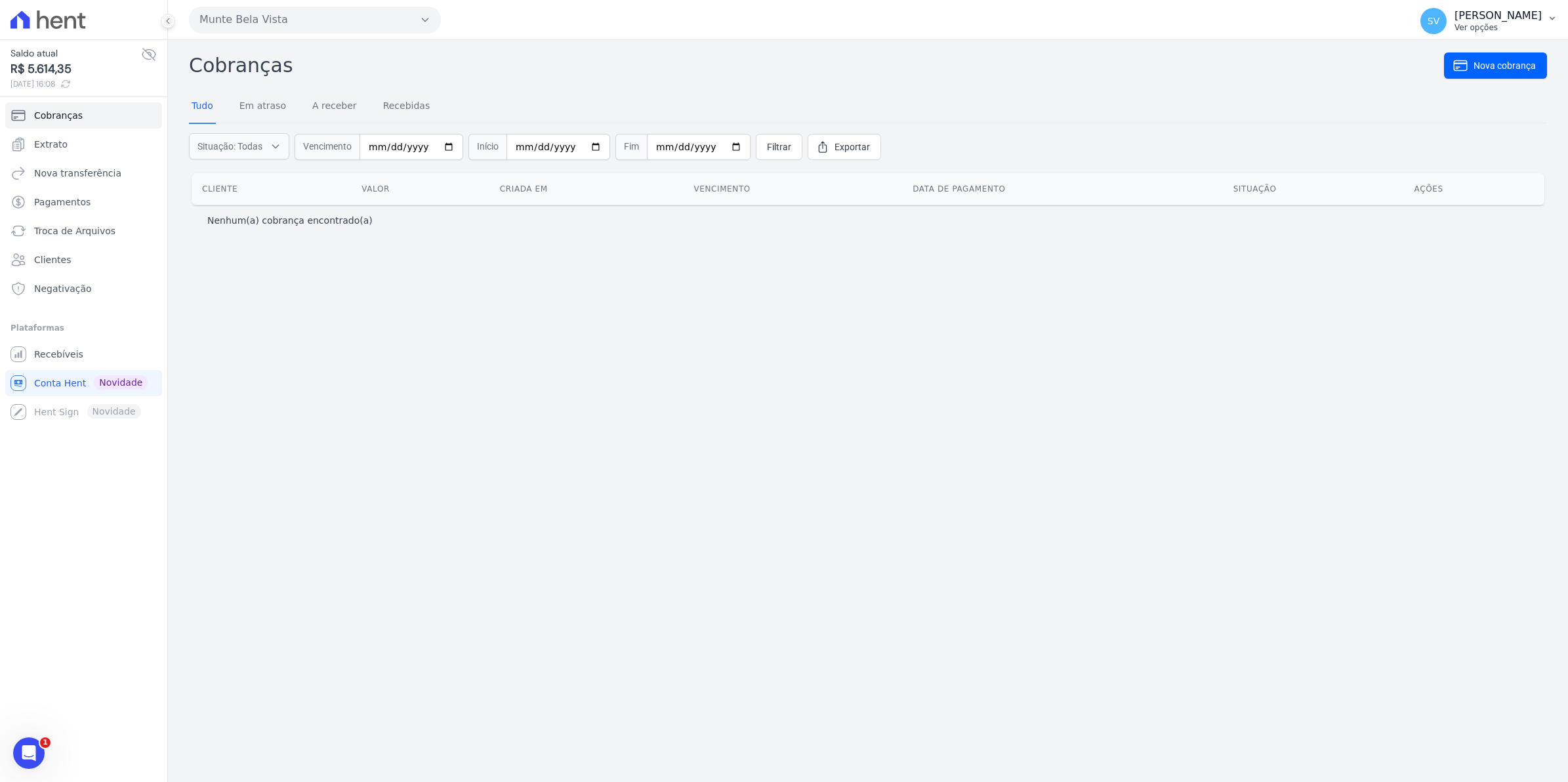
click at [1446, 28] on span "SV" at bounding box center [1434, 21] width 26 height 26
click at [53, 359] on span "Recebíveis" at bounding box center [58, 354] width 49 height 13
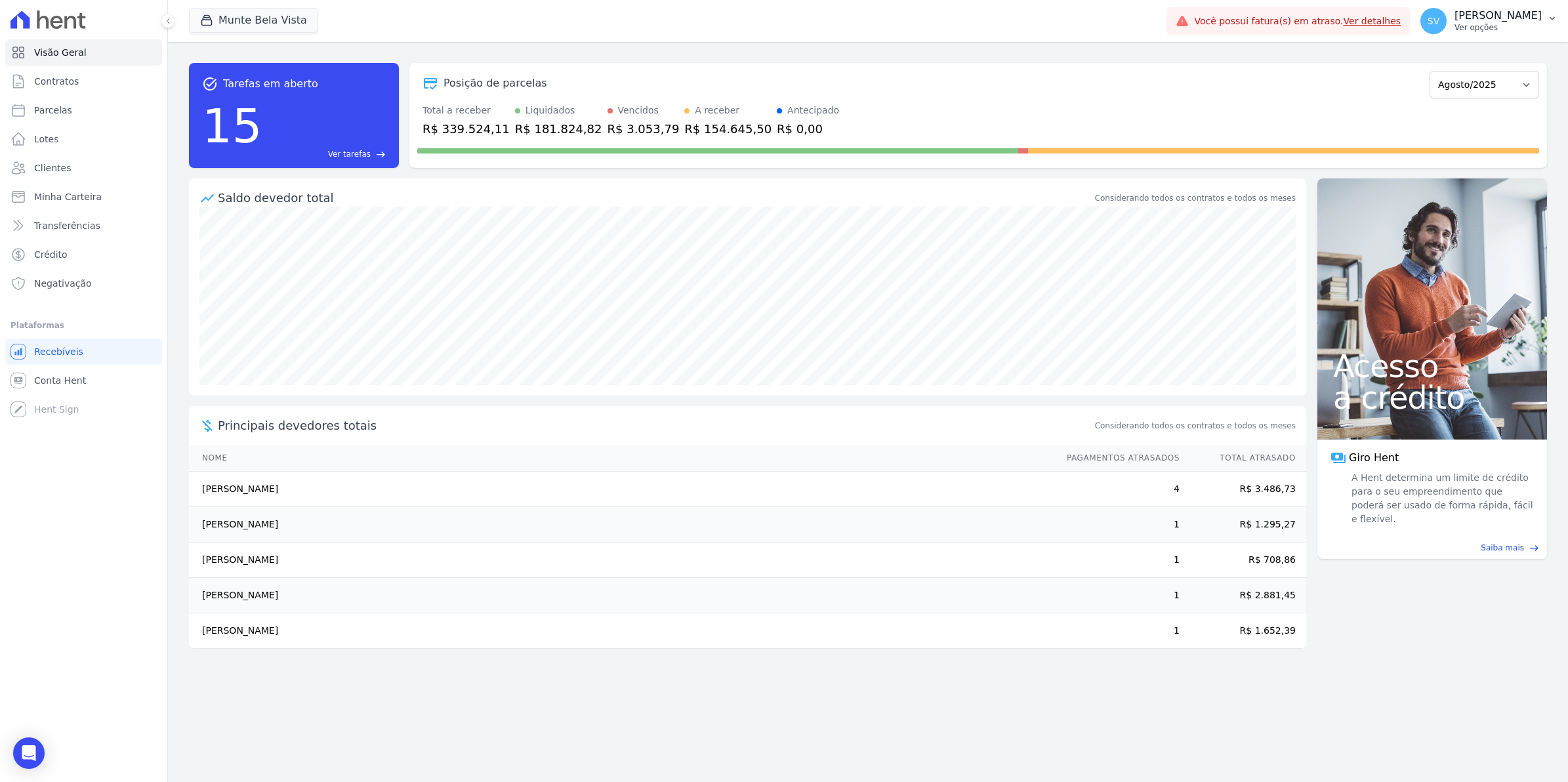
click at [1446, 28] on span "SV" at bounding box center [1434, 21] width 26 height 26
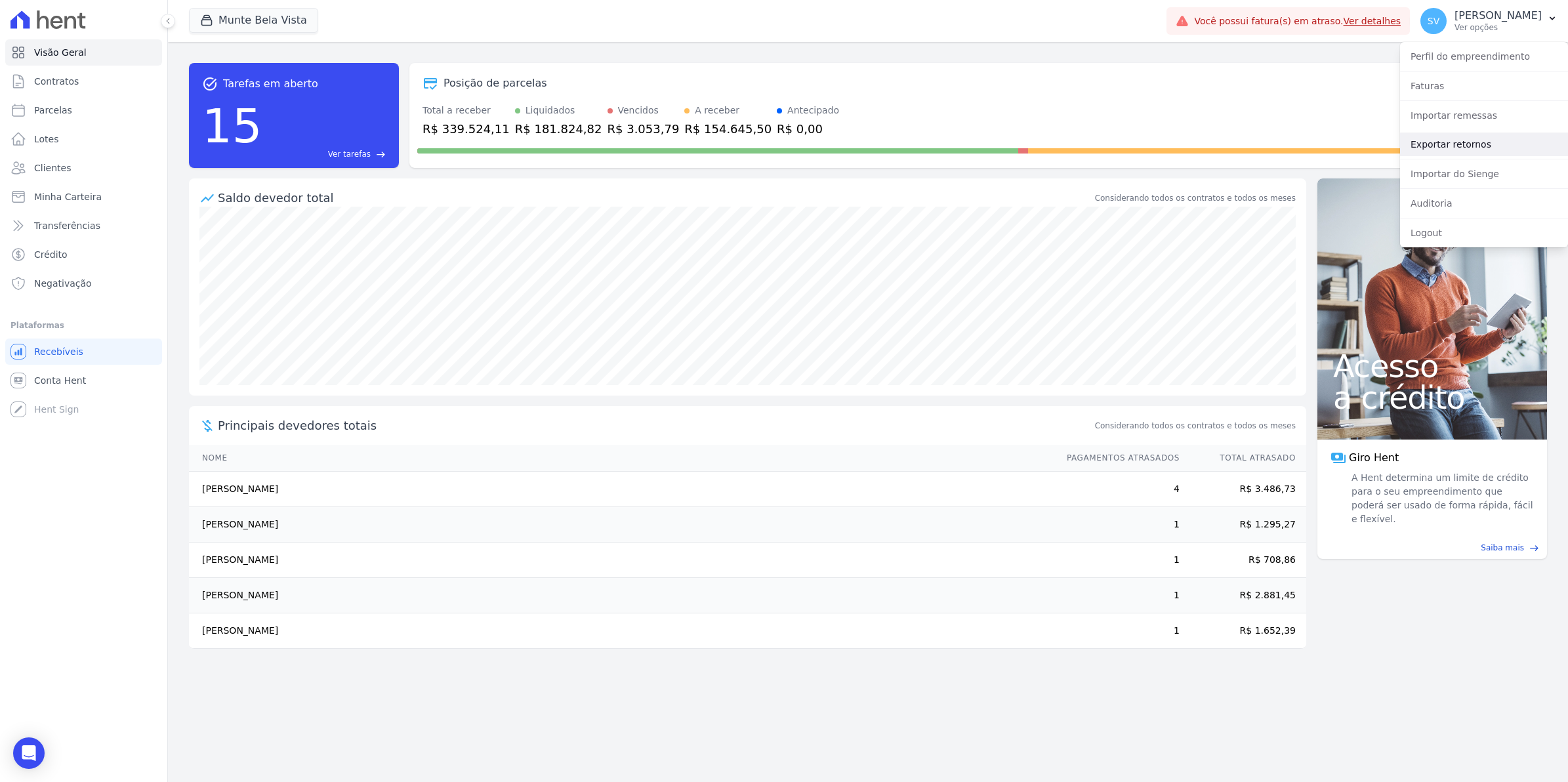
click at [1446, 145] on link "Exportar retornos" at bounding box center [1484, 144] width 168 height 23
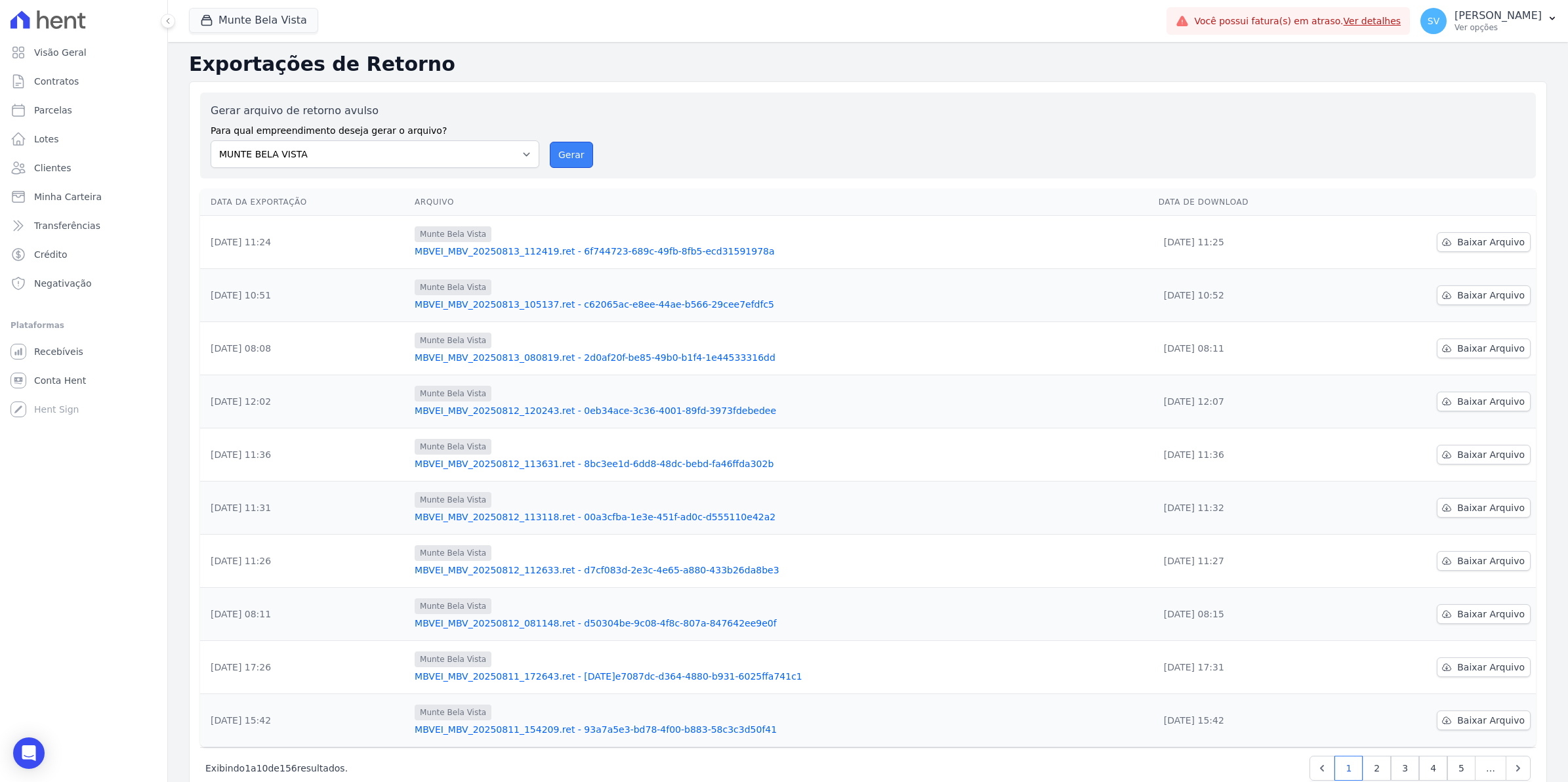
click at [586, 154] on button "Gerar" at bounding box center [571, 155] width 43 height 26
click at [64, 376] on span "Conta Hent" at bounding box center [60, 380] width 52 height 13
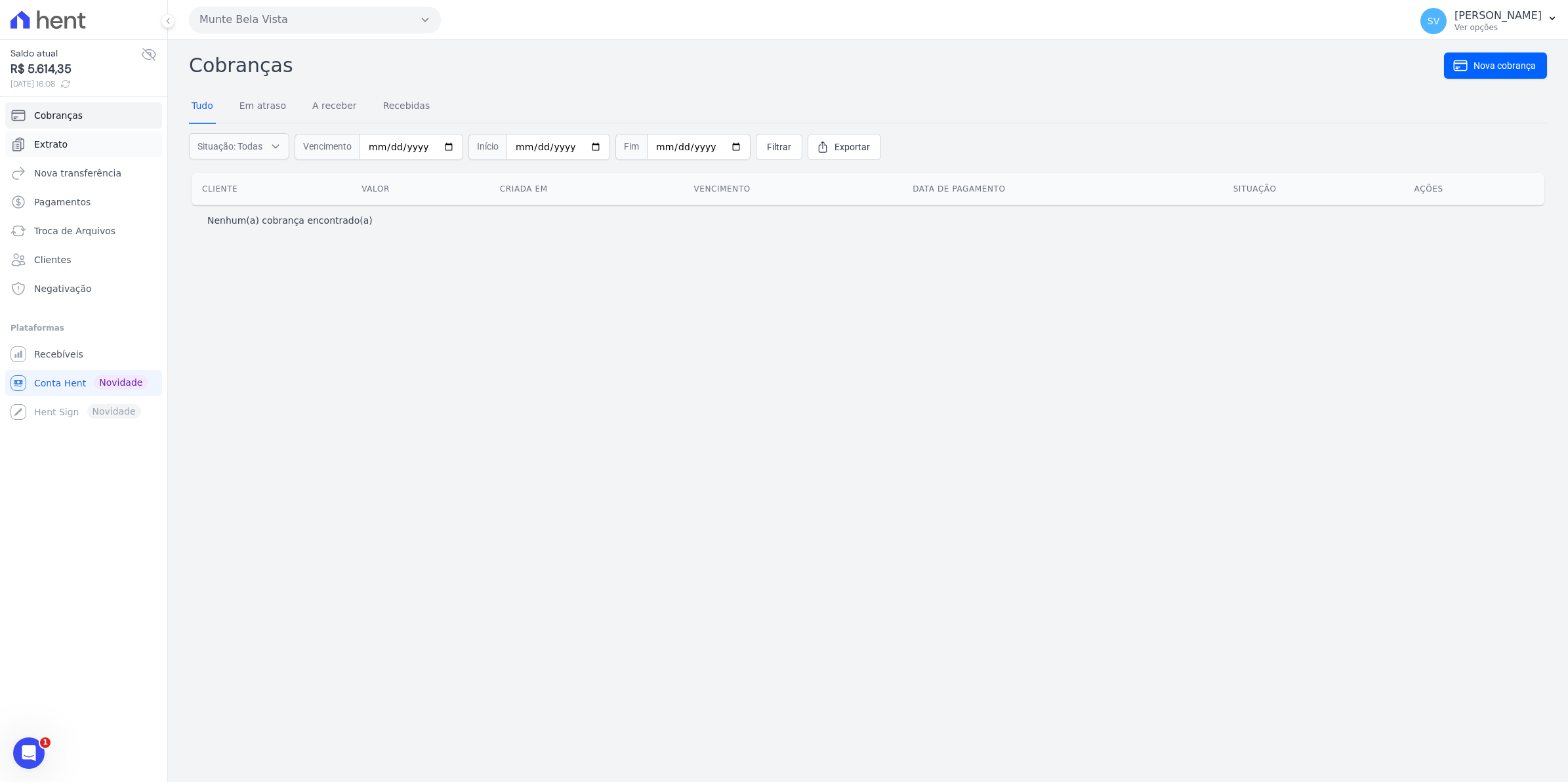
click at [43, 146] on span "Extrato" at bounding box center [51, 145] width 34 height 13
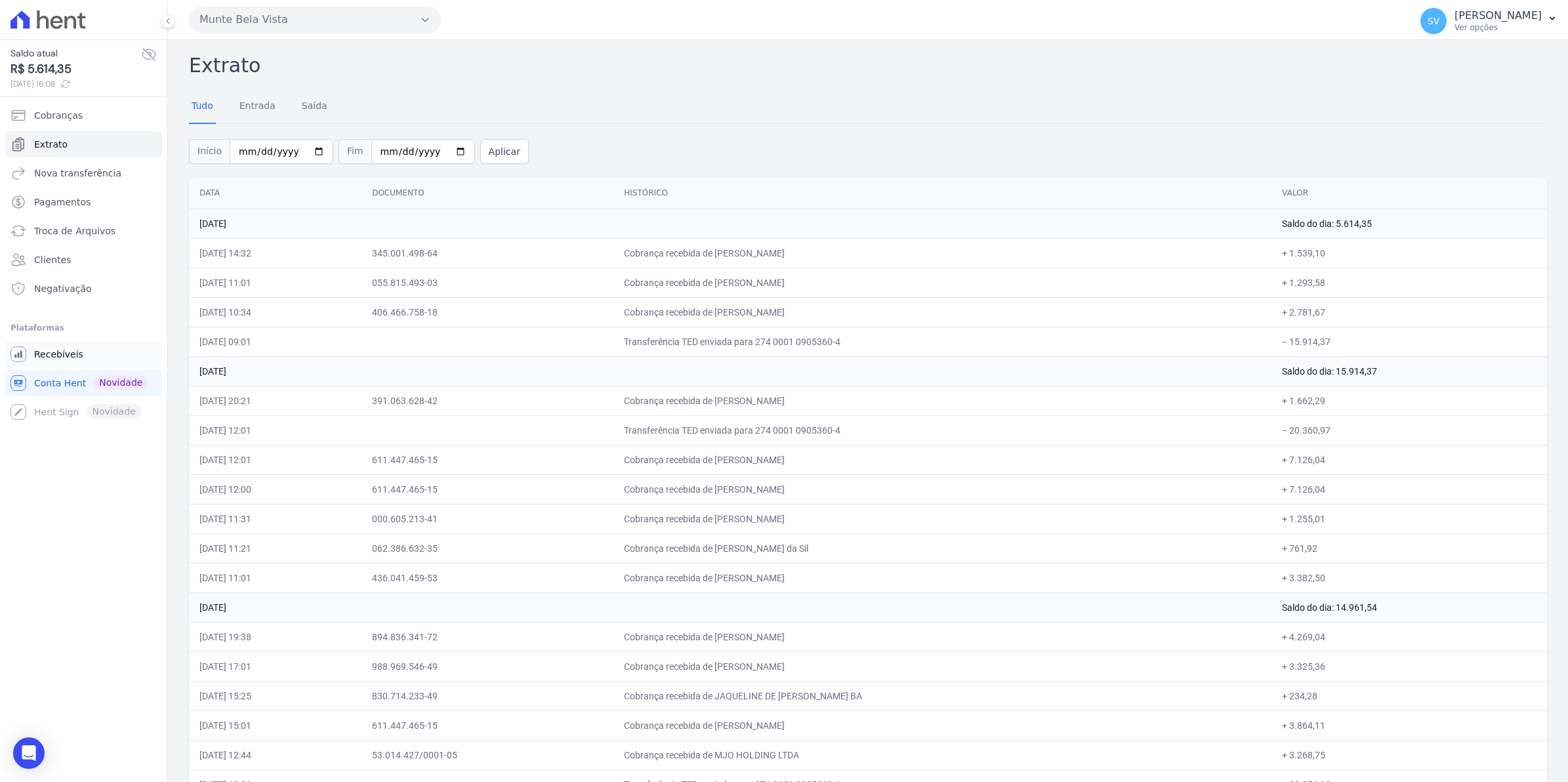
click at [51, 356] on span "Recebíveis" at bounding box center [58, 354] width 49 height 13
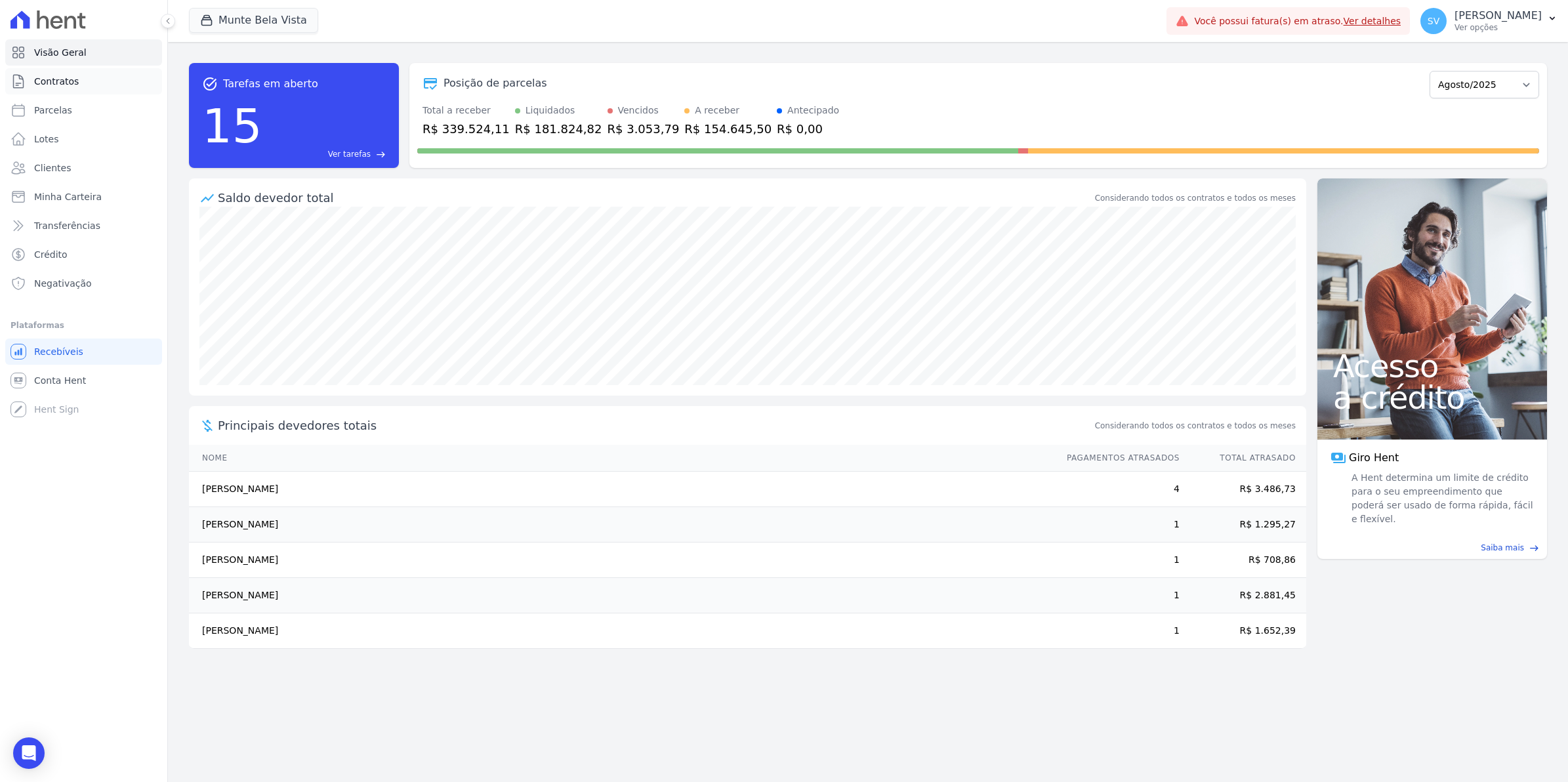
click at [55, 80] on span "Contratos" at bounding box center [56, 81] width 45 height 13
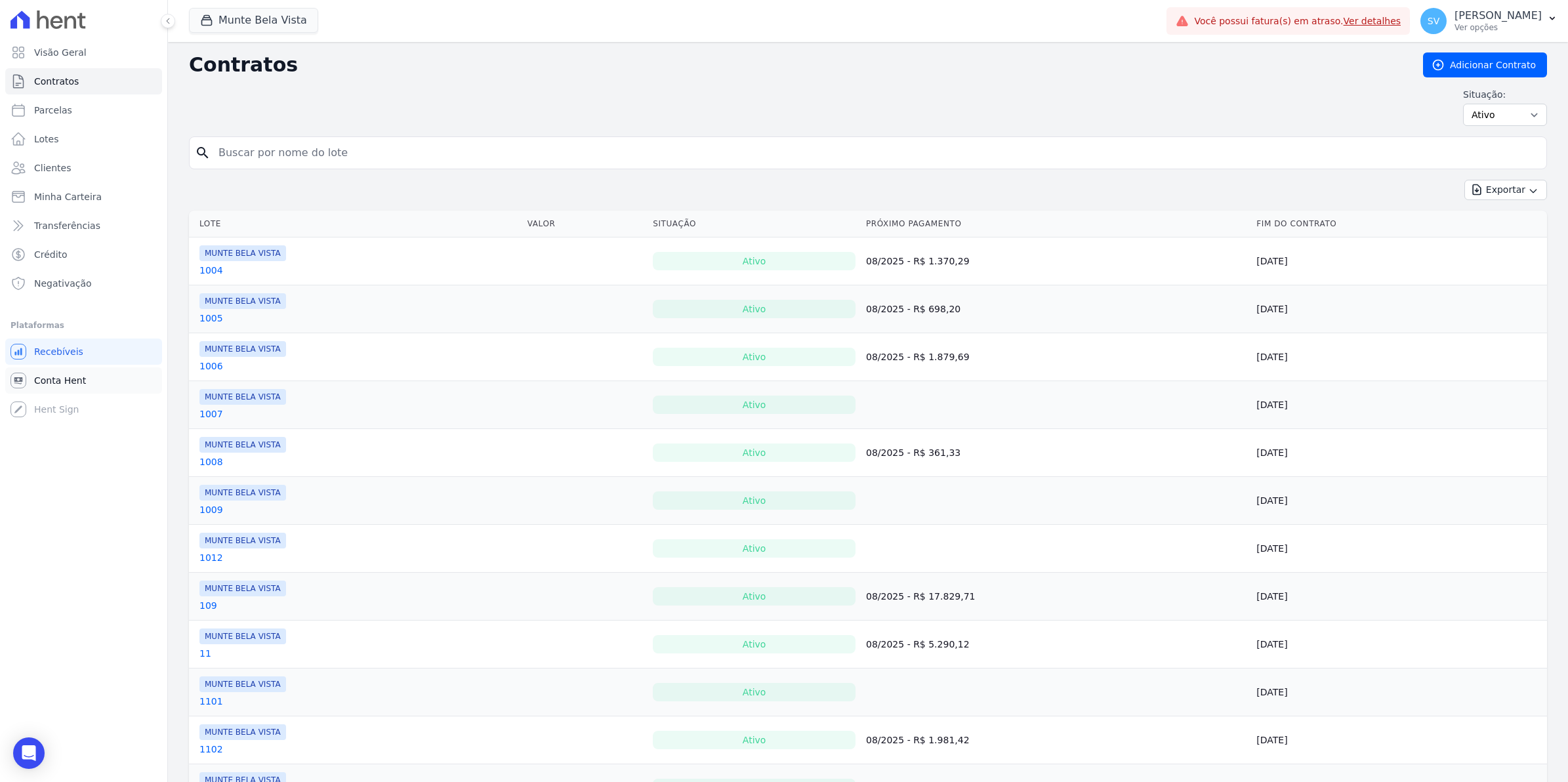
click at [53, 379] on span "Conta Hent" at bounding box center [60, 380] width 52 height 13
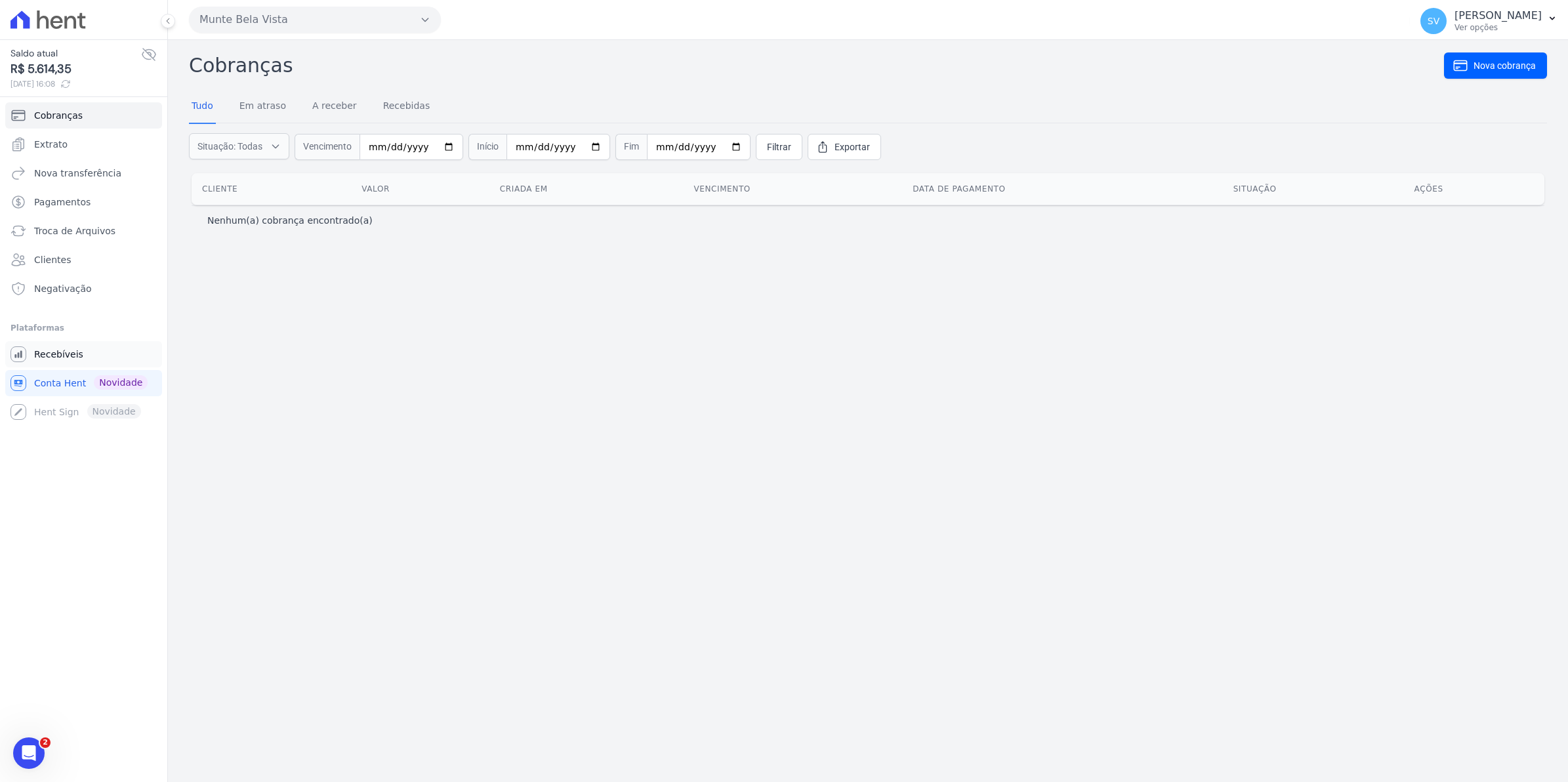
click at [49, 357] on span "Recebíveis" at bounding box center [58, 354] width 49 height 13
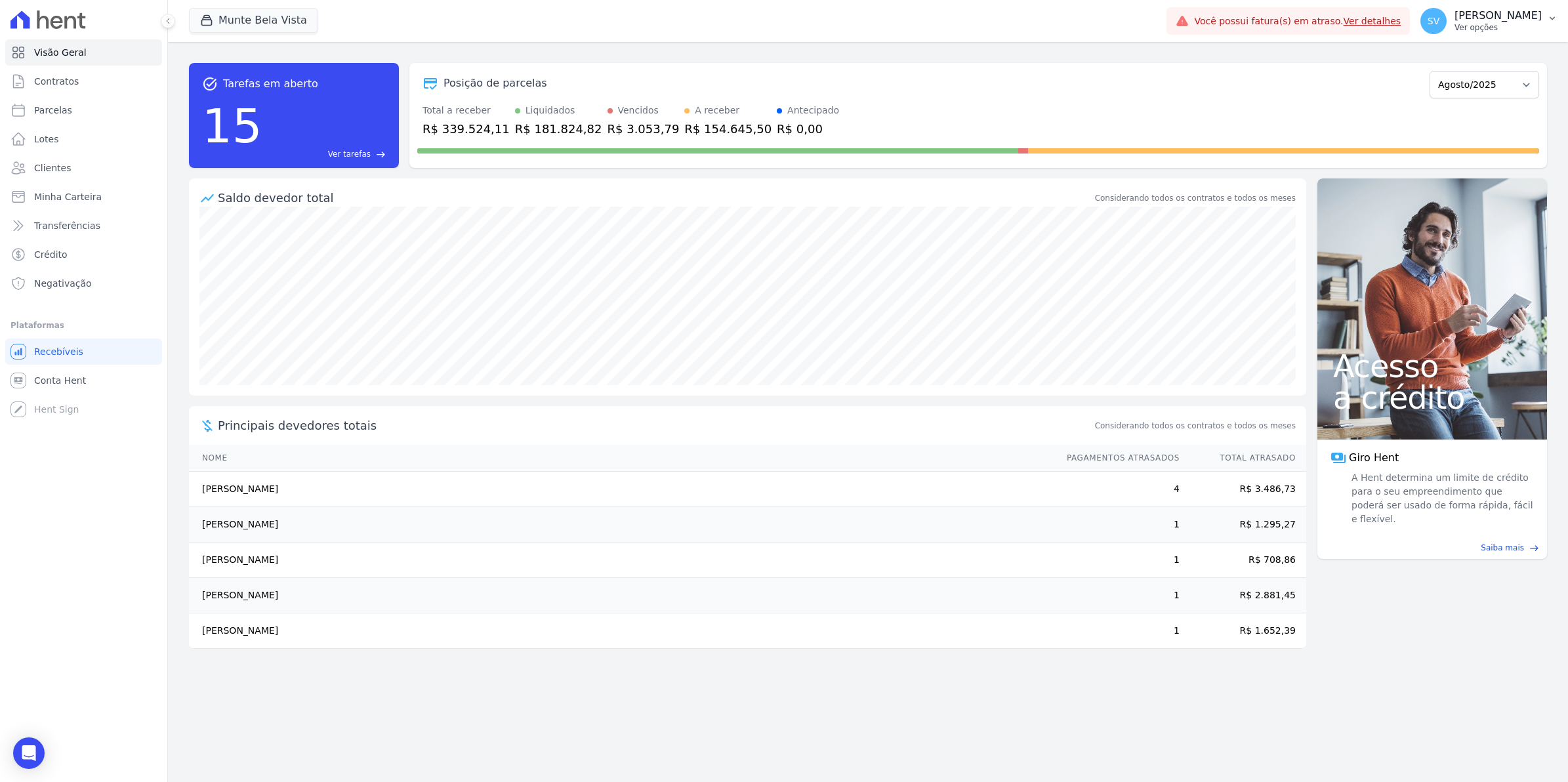
click at [1446, 17] on span "SV" at bounding box center [1434, 21] width 26 height 26
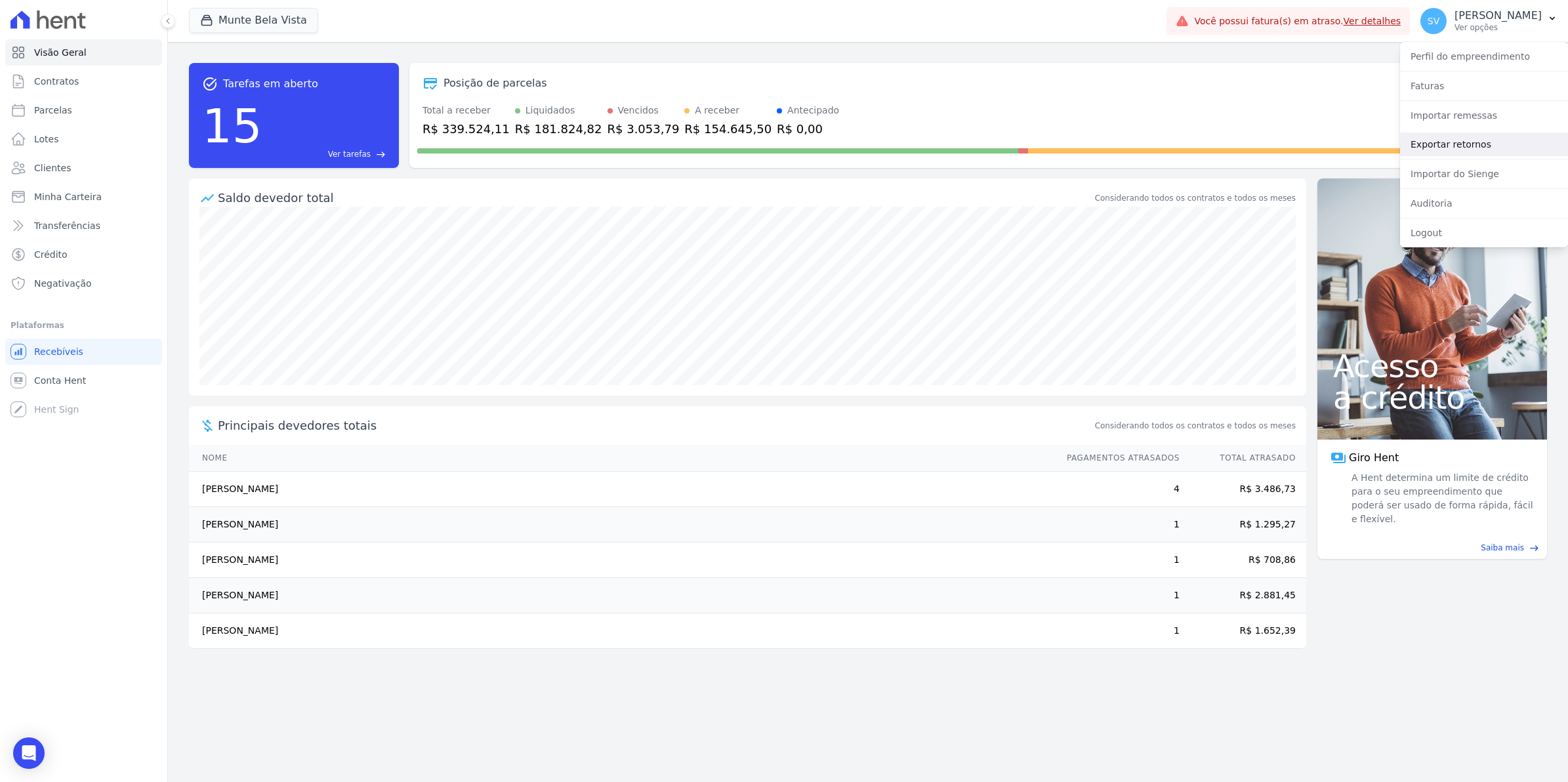
click at [1466, 142] on link "Exportar retornos" at bounding box center [1484, 144] width 168 height 23
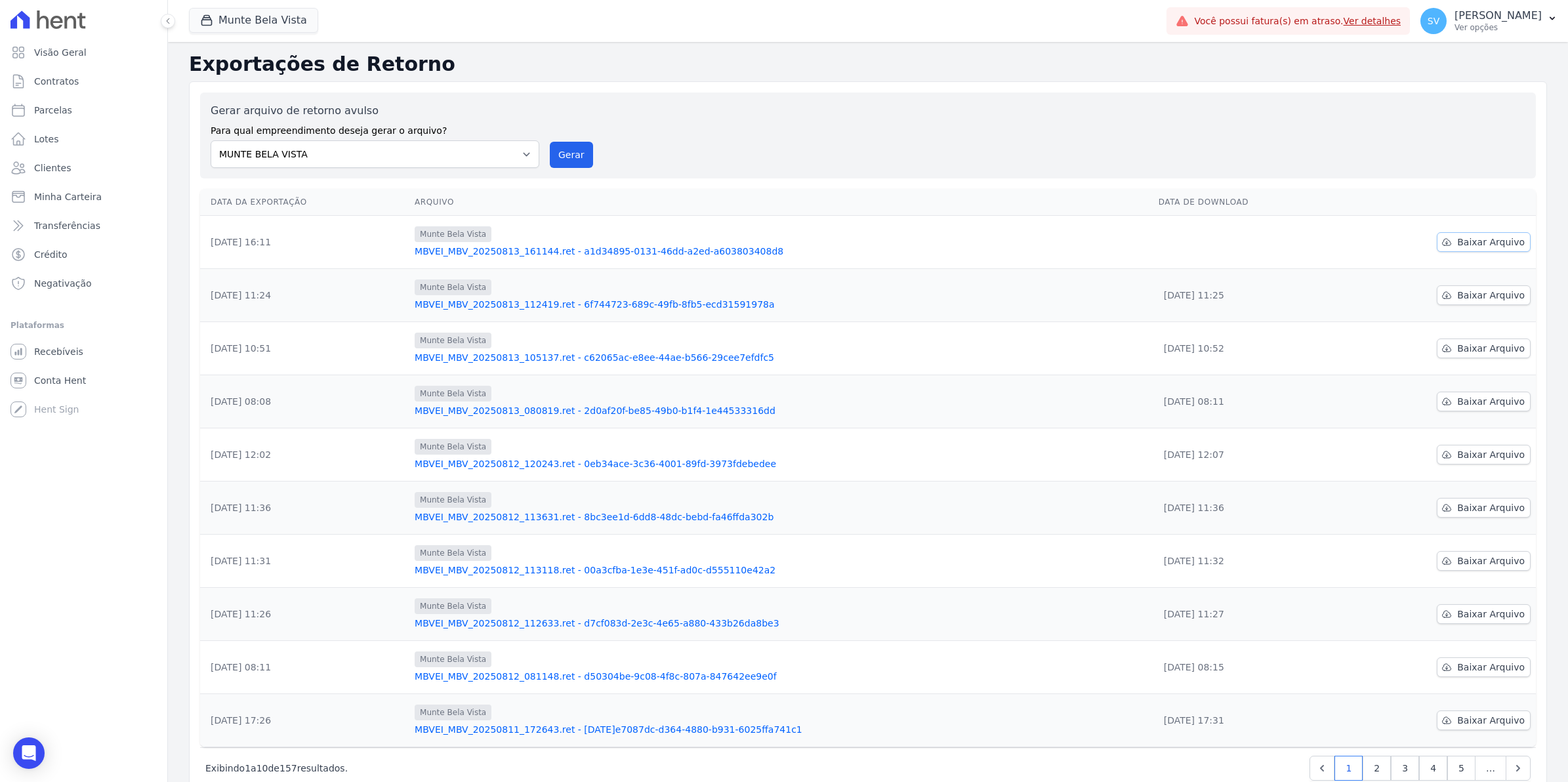
click at [1468, 244] on span "Baixar Arquivo" at bounding box center [1491, 242] width 68 height 13
click at [53, 383] on span "Conta Hent" at bounding box center [60, 380] width 52 height 13
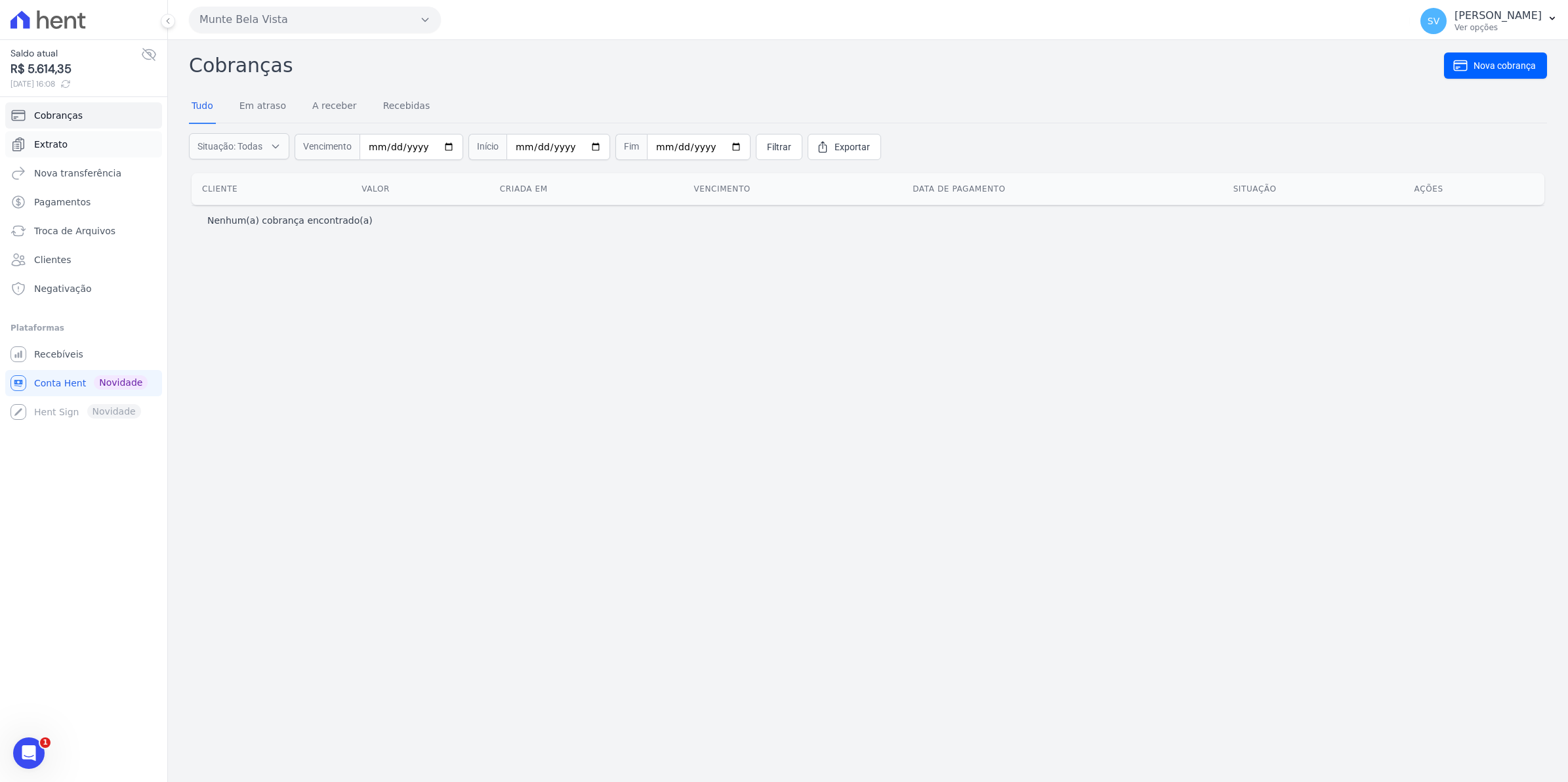
click at [43, 139] on span "Extrato" at bounding box center [51, 145] width 34 height 13
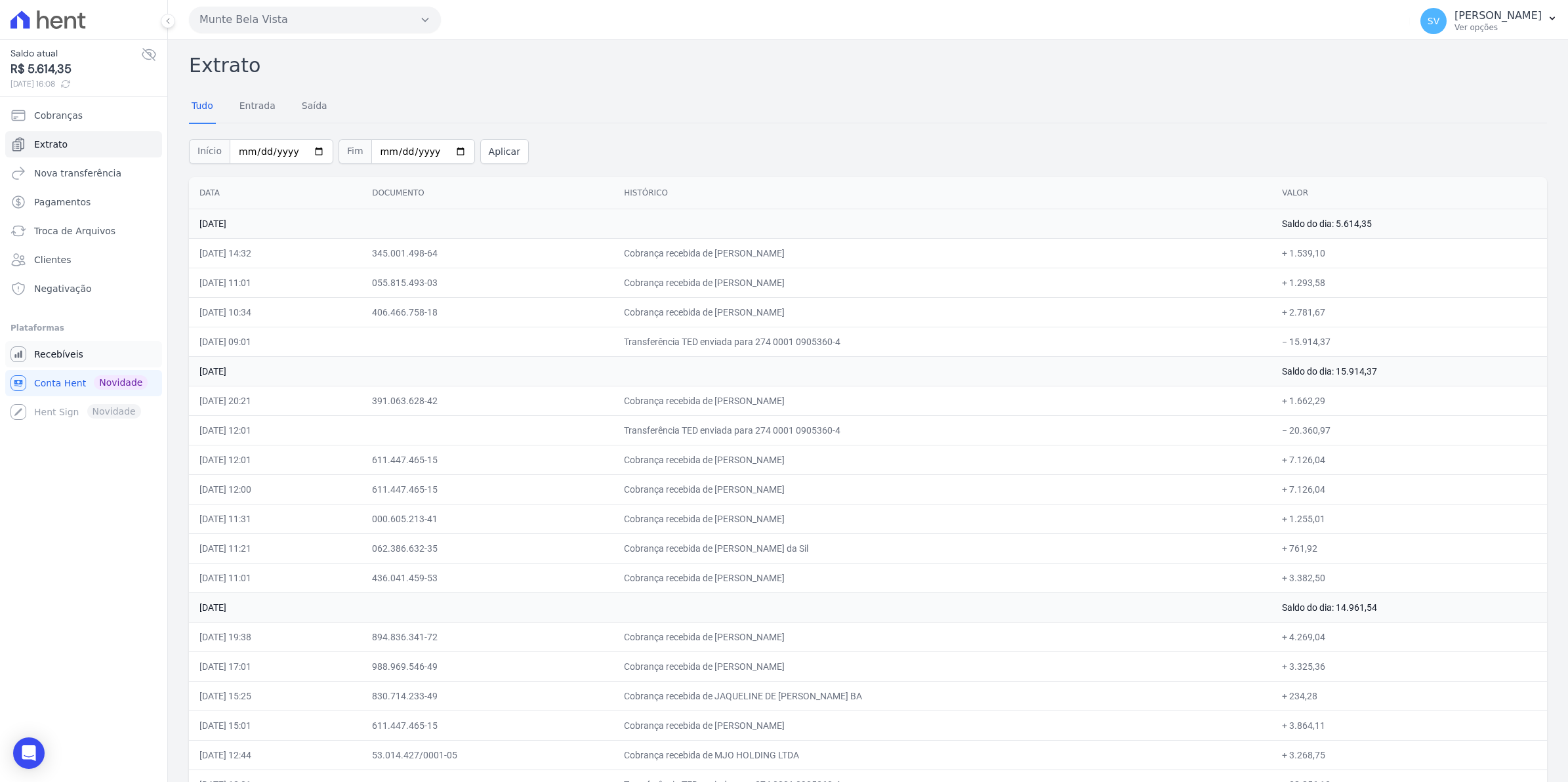
click at [75, 361] on span "Recebíveis" at bounding box center [58, 354] width 49 height 13
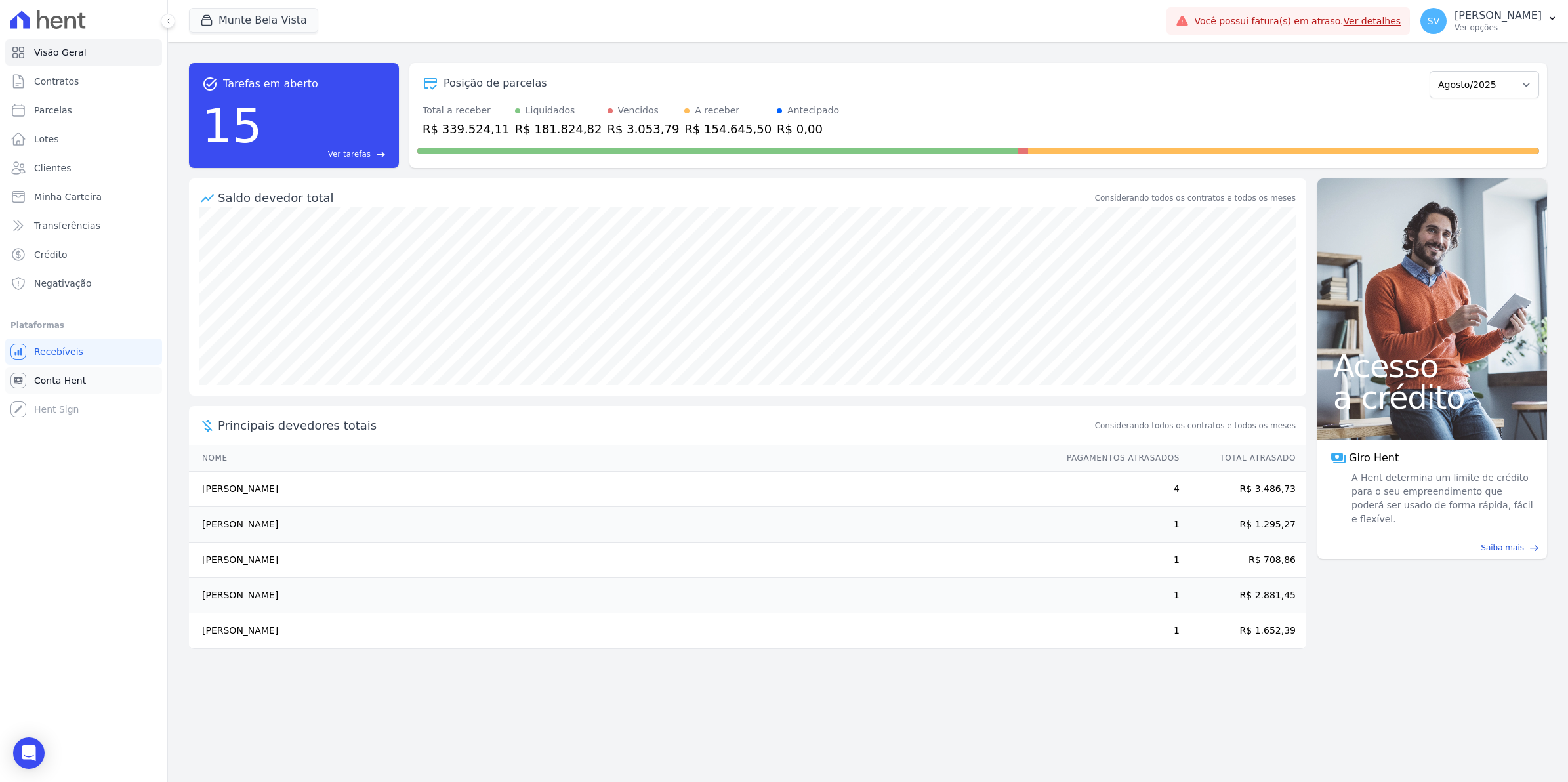
click at [66, 380] on span "Conta Hent" at bounding box center [60, 380] width 52 height 13
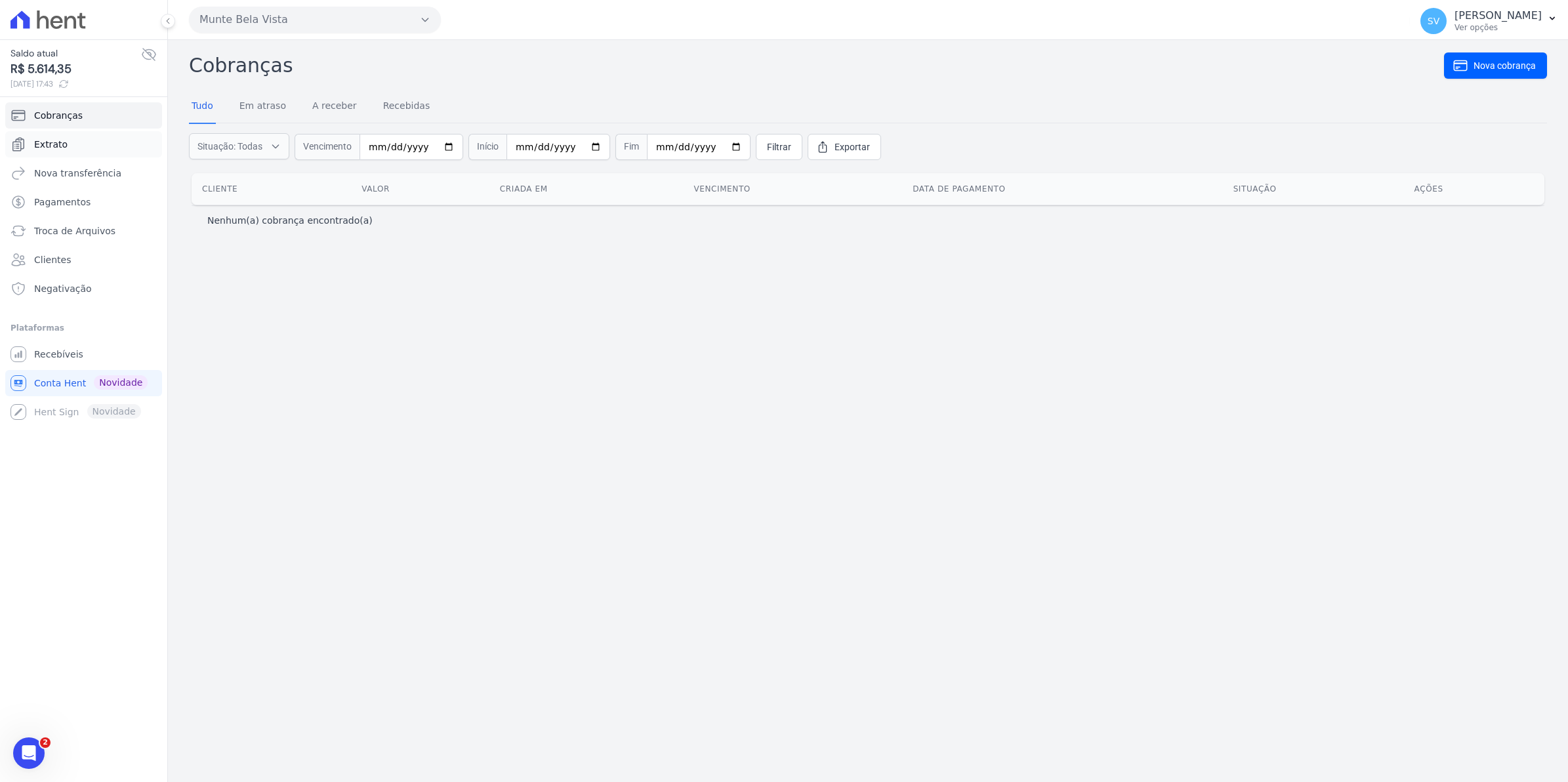
click at [63, 148] on span "Extrato" at bounding box center [51, 145] width 34 height 13
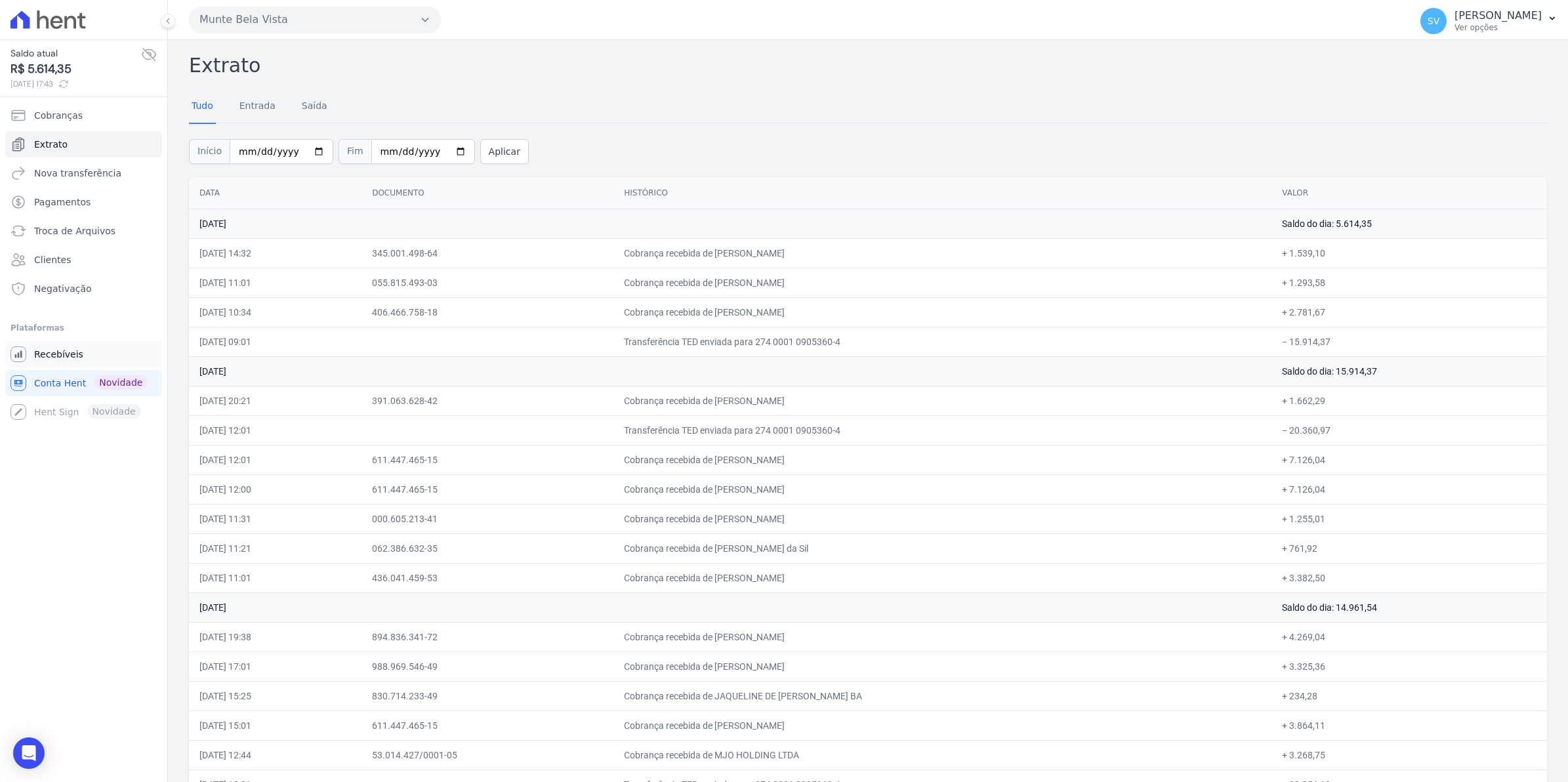
click at [40, 361] on link "Recebíveis" at bounding box center [83, 354] width 157 height 26
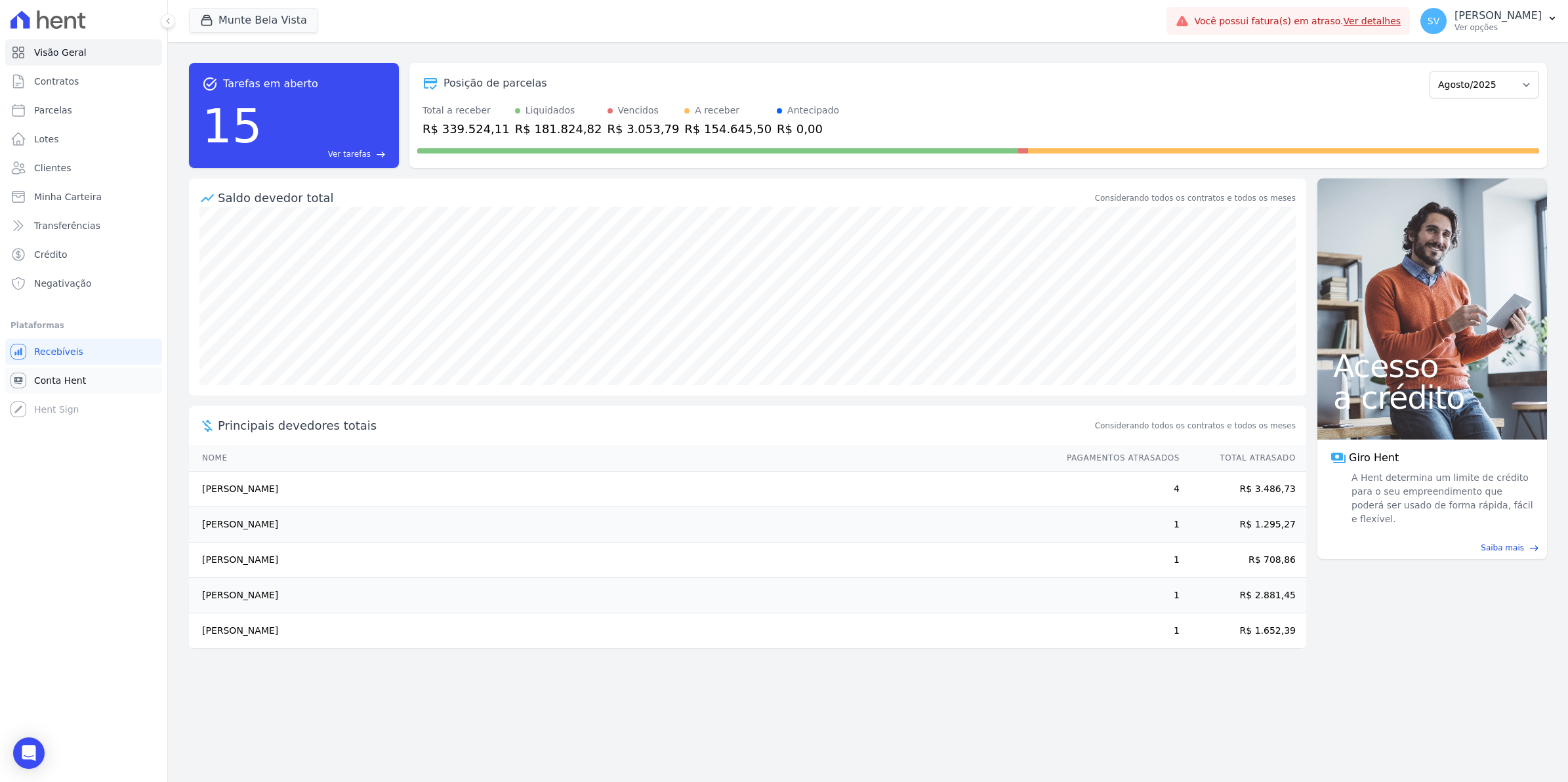
click at [48, 382] on span "Conta Hent" at bounding box center [60, 380] width 52 height 13
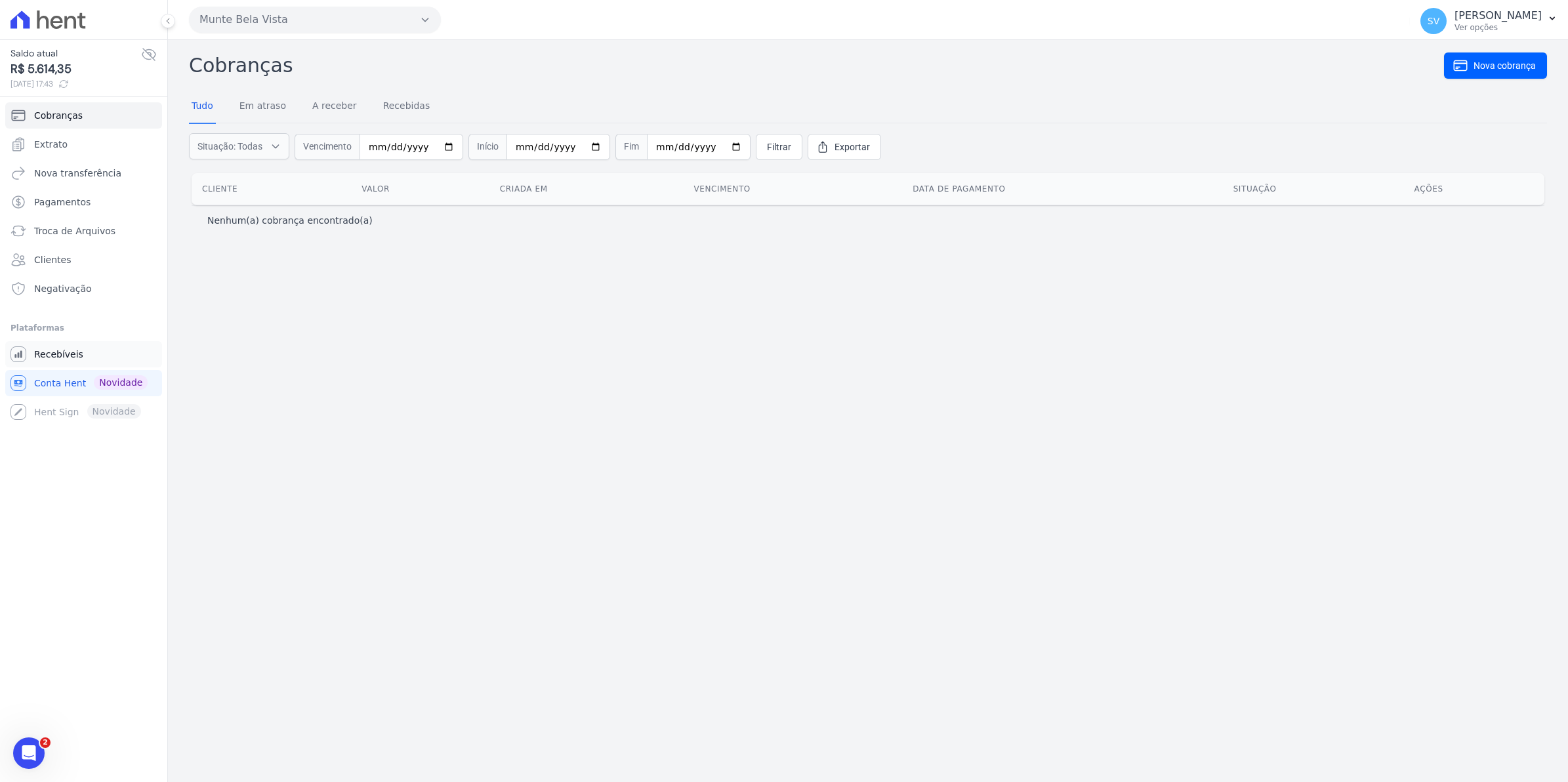
click at [64, 358] on span "Recebíveis" at bounding box center [58, 354] width 49 height 13
